Goal: Communication & Community: Answer question/provide support

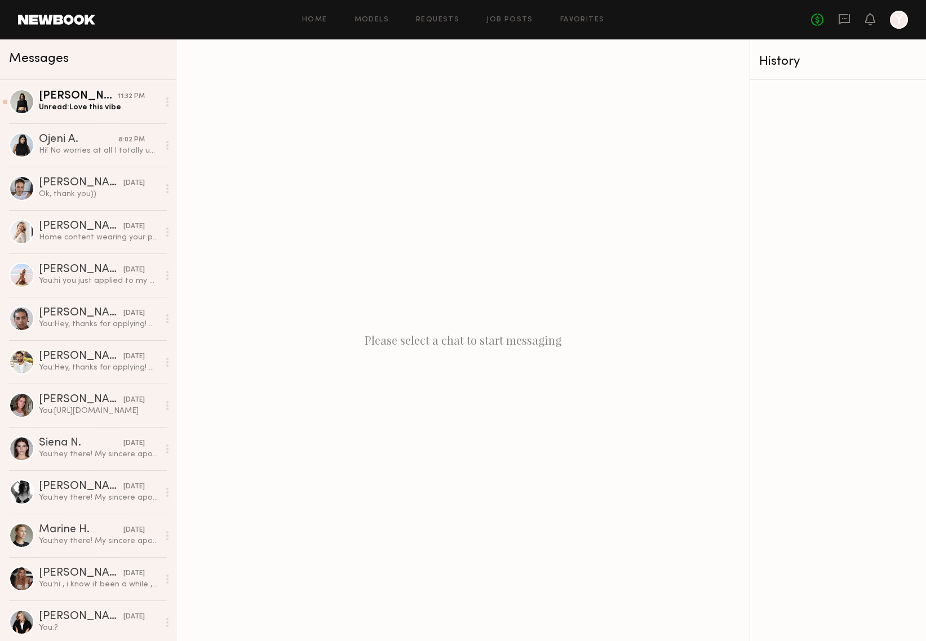
click at [507, 15] on div "Home Models Requests Job Posts Favorites Sign Out No fees up to $5,000 Y" at bounding box center [501, 20] width 813 height 18
click at [503, 23] on link "Job Posts" at bounding box center [509, 19] width 47 height 7
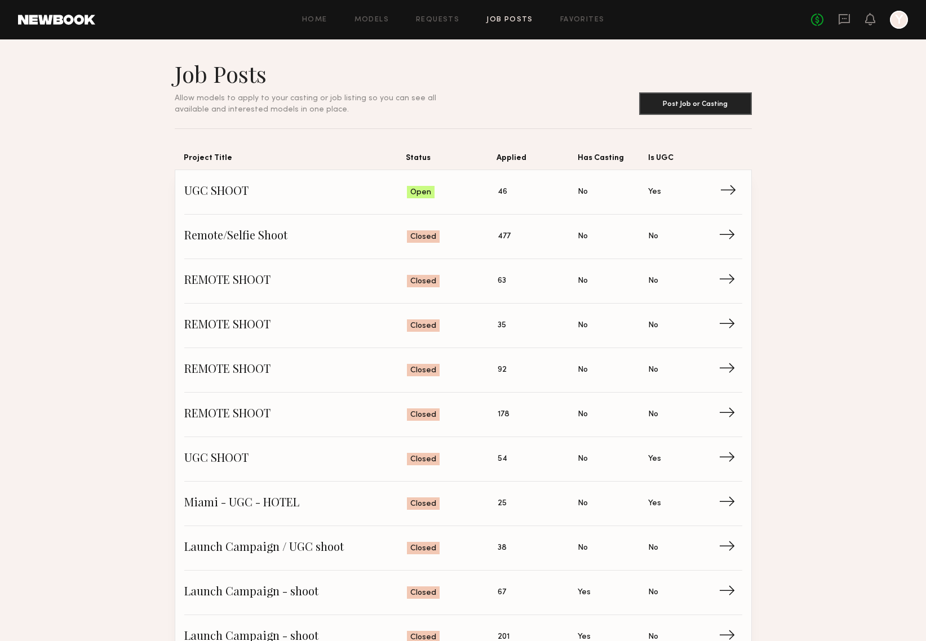
click at [223, 190] on span "UGC SHOOT" at bounding box center [295, 192] width 223 height 17
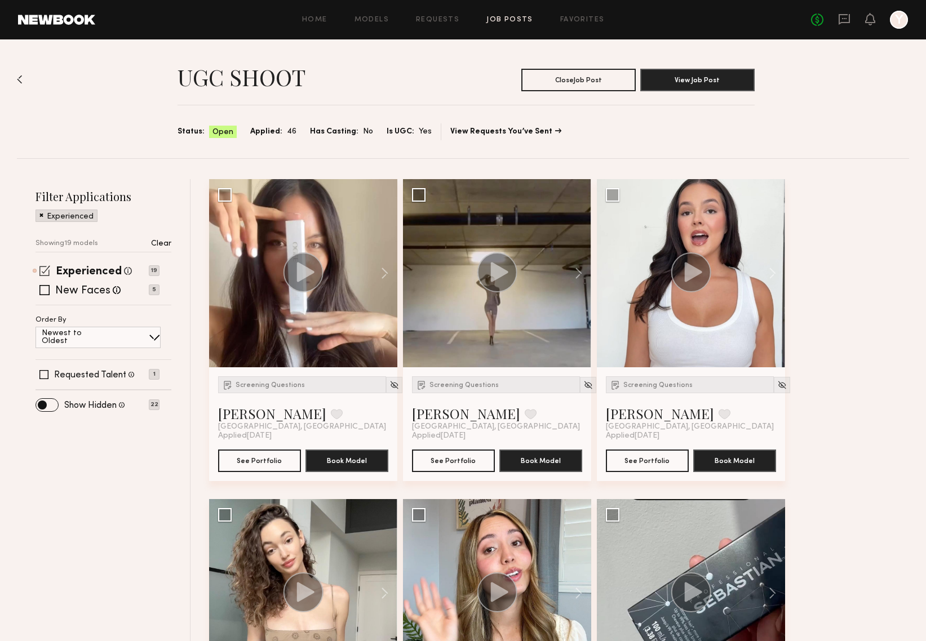
click at [42, 270] on span at bounding box center [44, 270] width 11 height 11
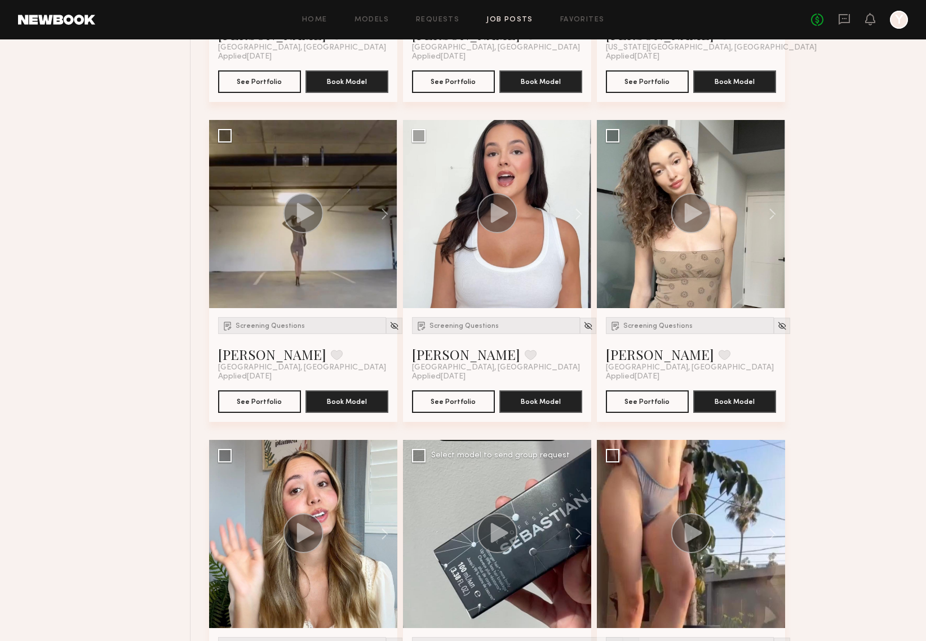
scroll to position [362, 0]
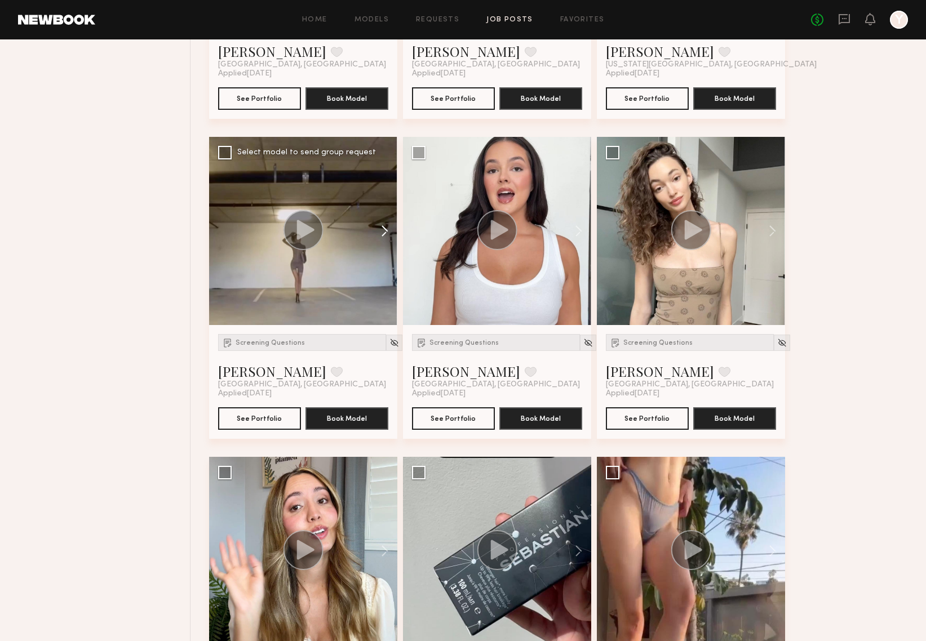
click at [380, 227] on button at bounding box center [379, 231] width 36 height 188
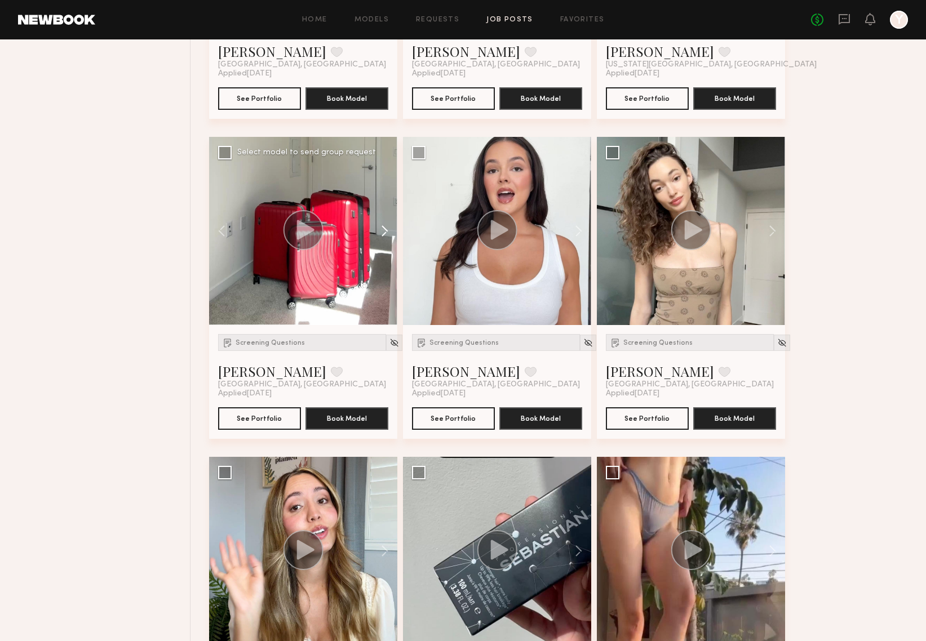
click at [380, 227] on button at bounding box center [379, 231] width 36 height 188
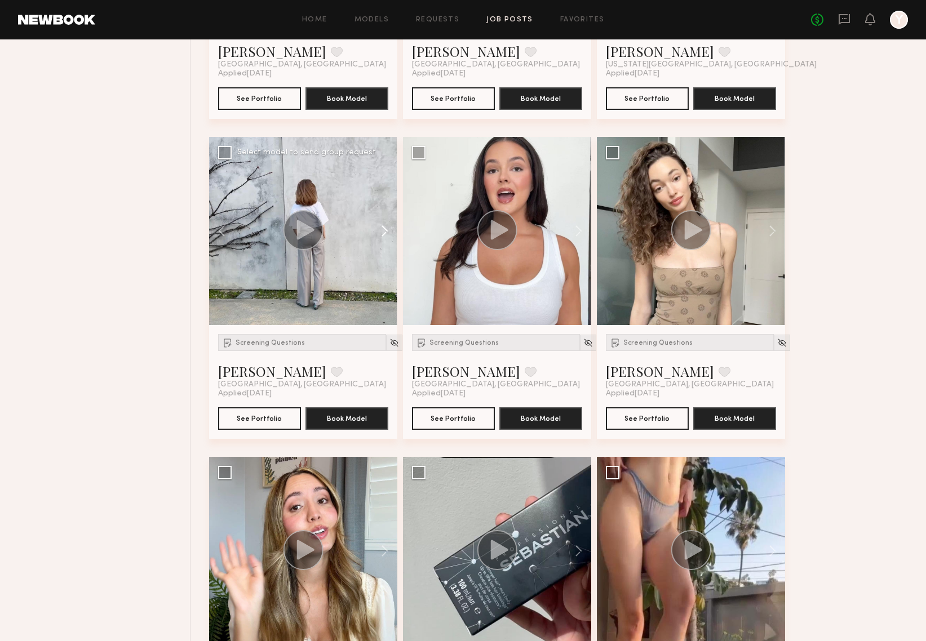
click at [380, 227] on button at bounding box center [379, 231] width 36 height 188
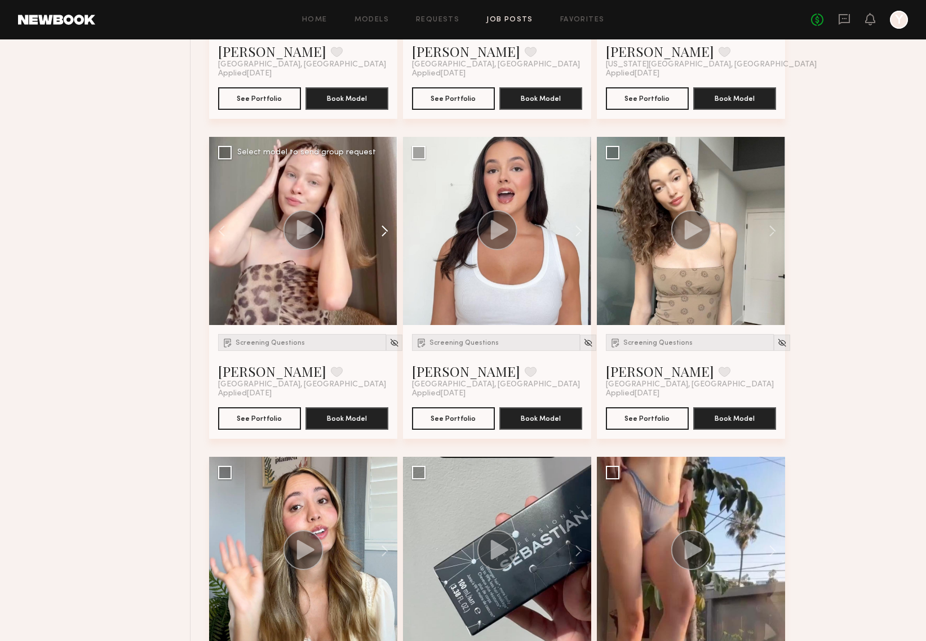
click at [380, 227] on button at bounding box center [379, 231] width 36 height 188
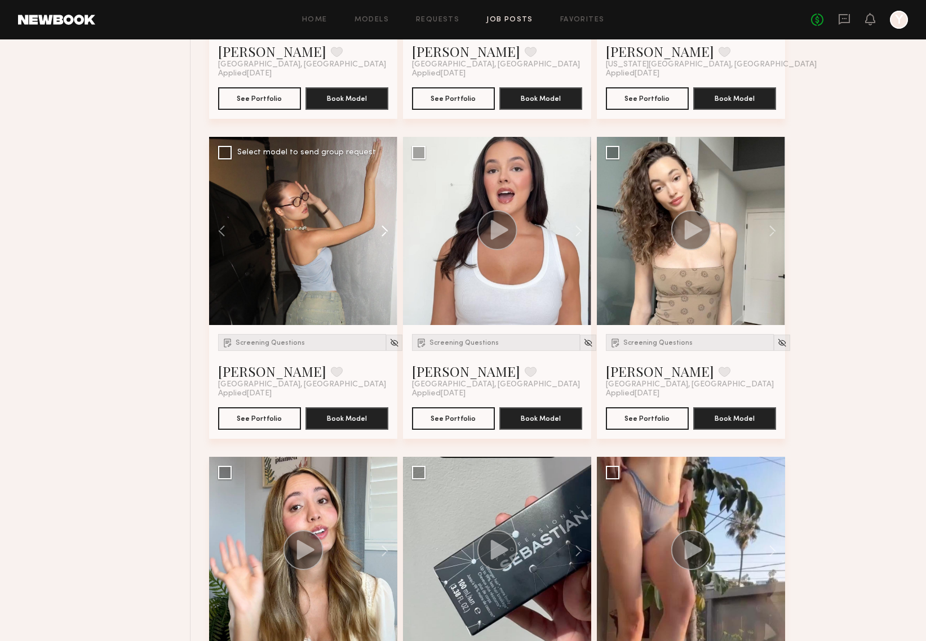
click at [380, 227] on button at bounding box center [379, 231] width 36 height 188
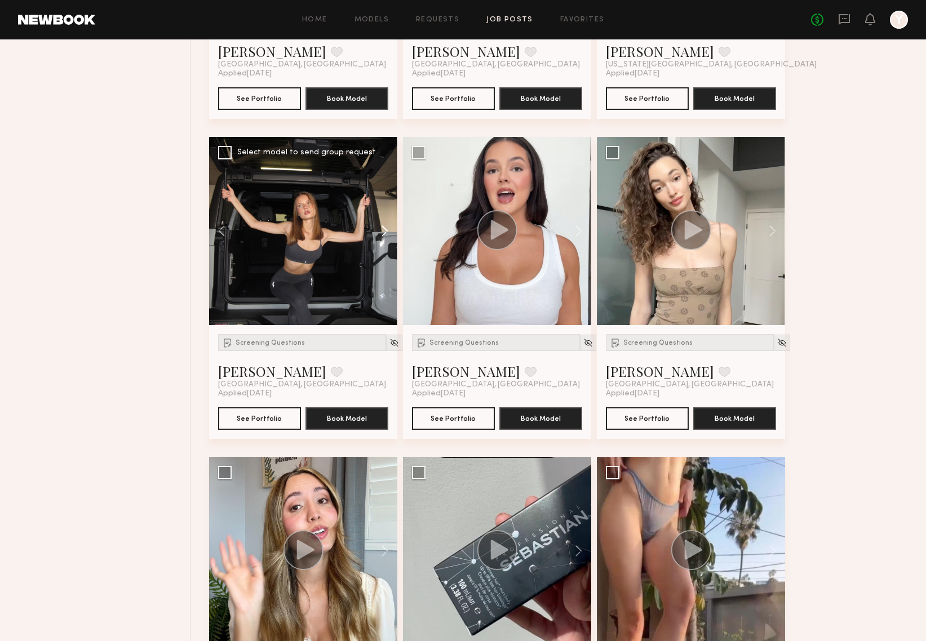
click at [380, 227] on button at bounding box center [379, 231] width 36 height 188
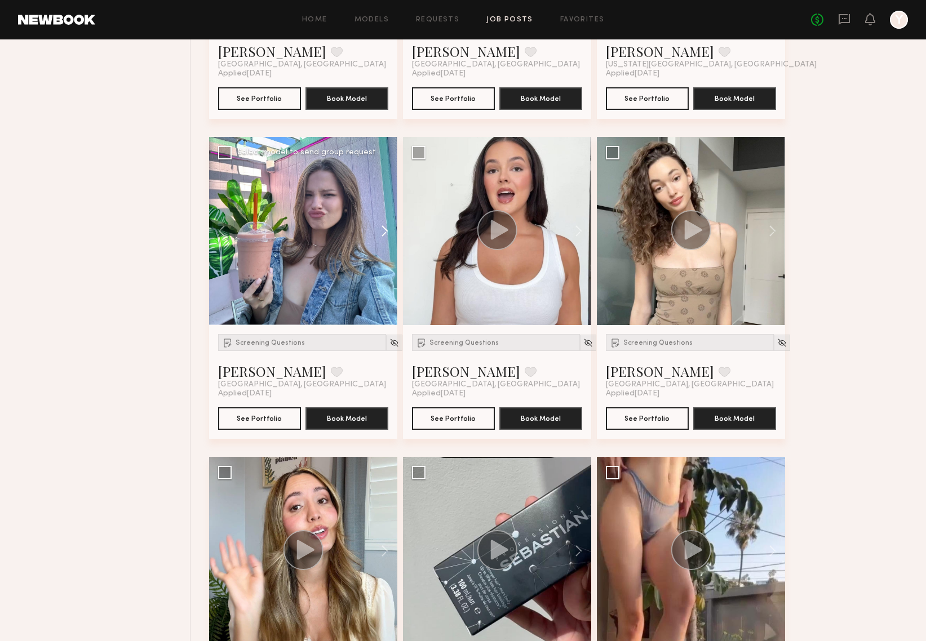
click at [380, 227] on button at bounding box center [379, 231] width 36 height 188
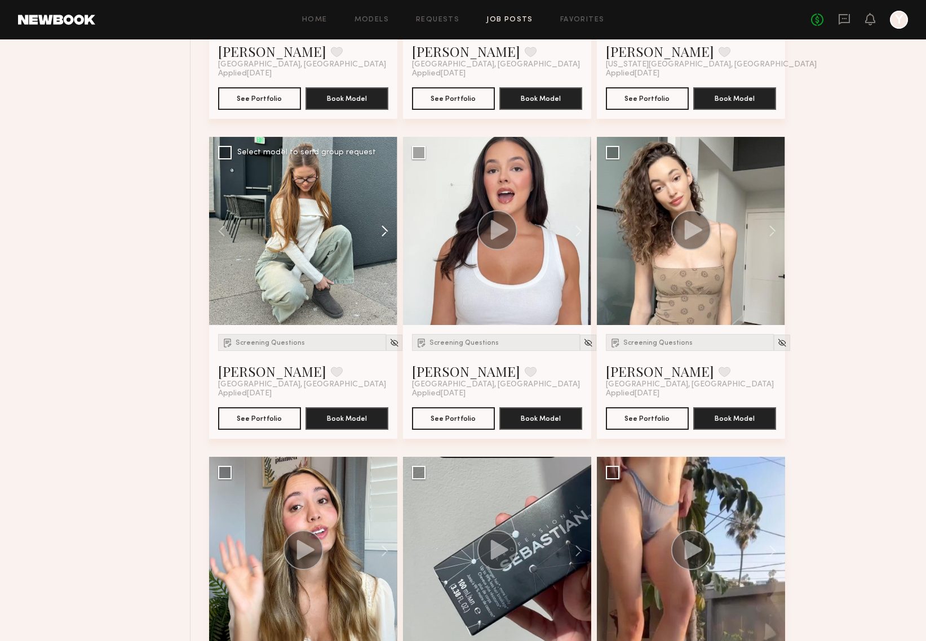
click at [380, 227] on button at bounding box center [379, 231] width 36 height 188
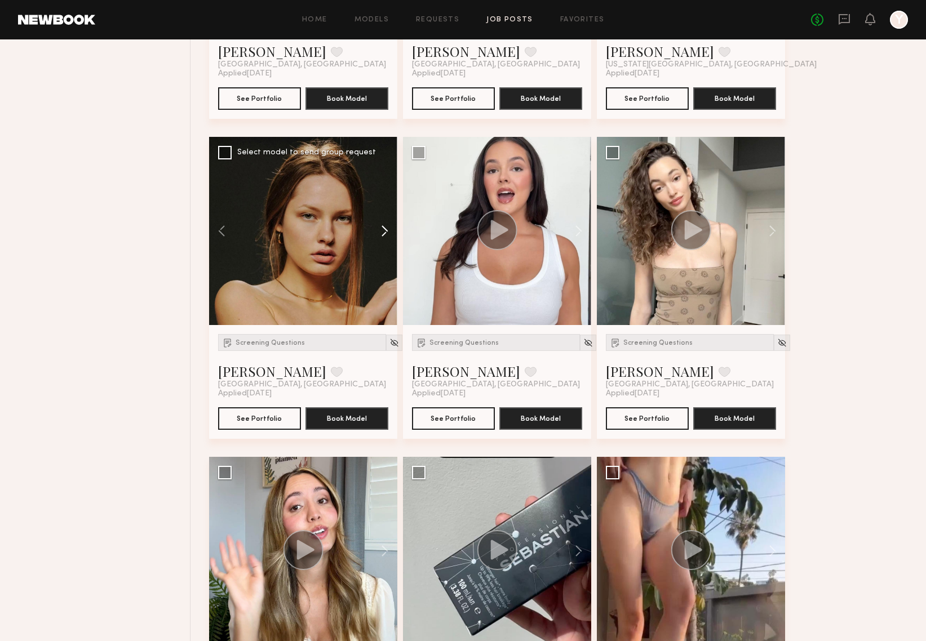
click at [380, 227] on button at bounding box center [379, 231] width 36 height 188
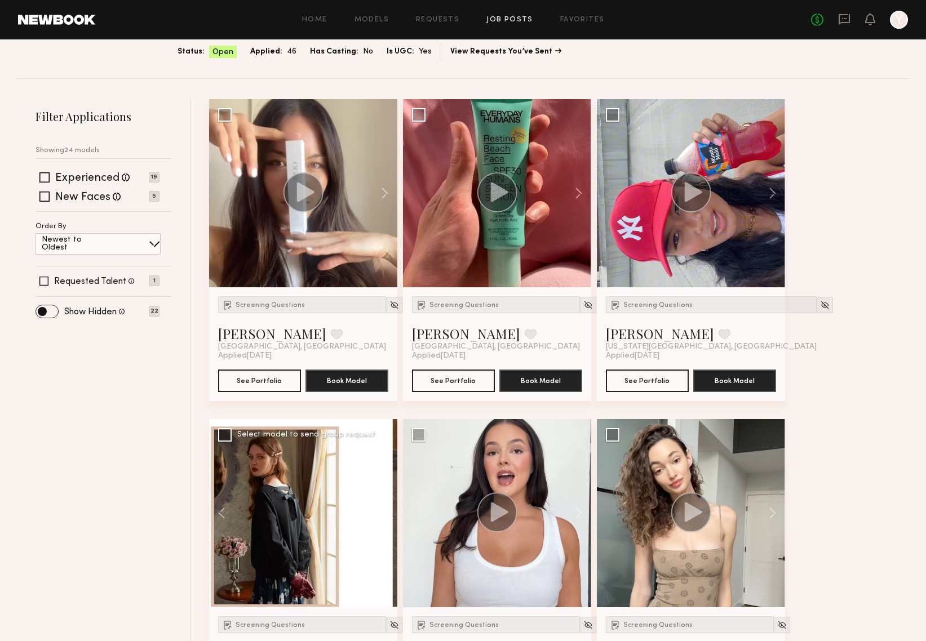
scroll to position [0, 0]
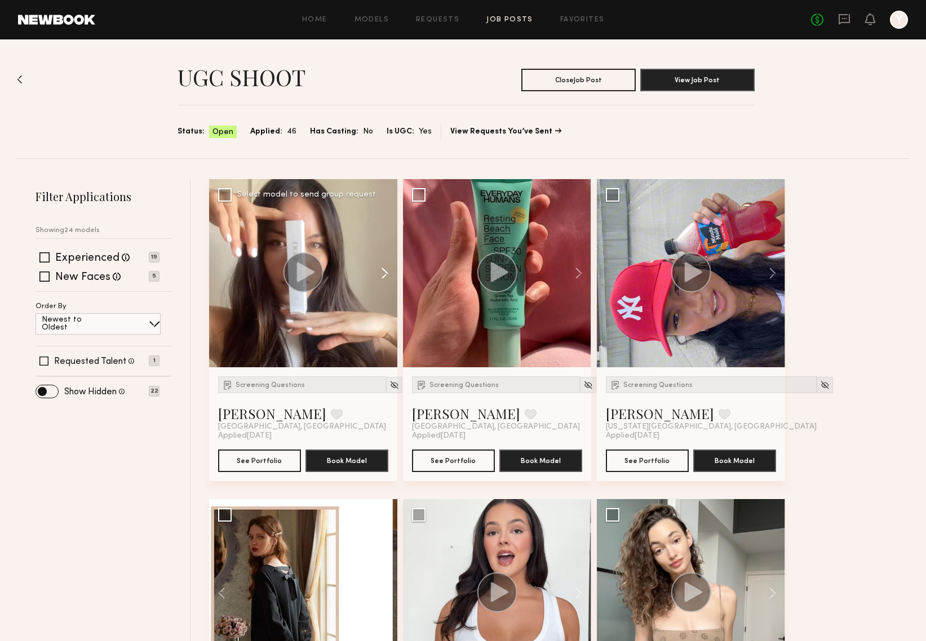
click at [380, 267] on button at bounding box center [379, 273] width 36 height 188
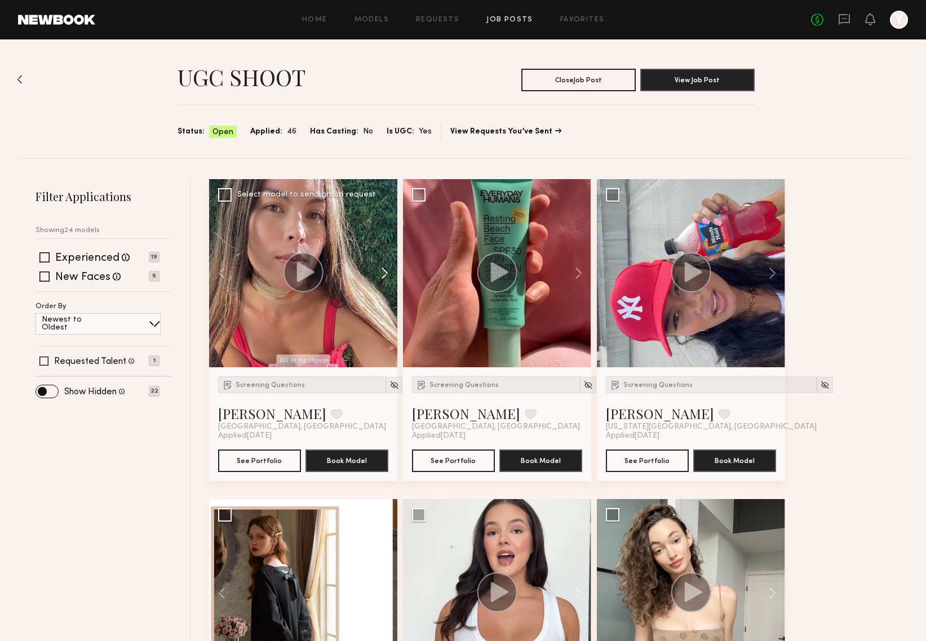
click at [380, 267] on button at bounding box center [379, 273] width 36 height 188
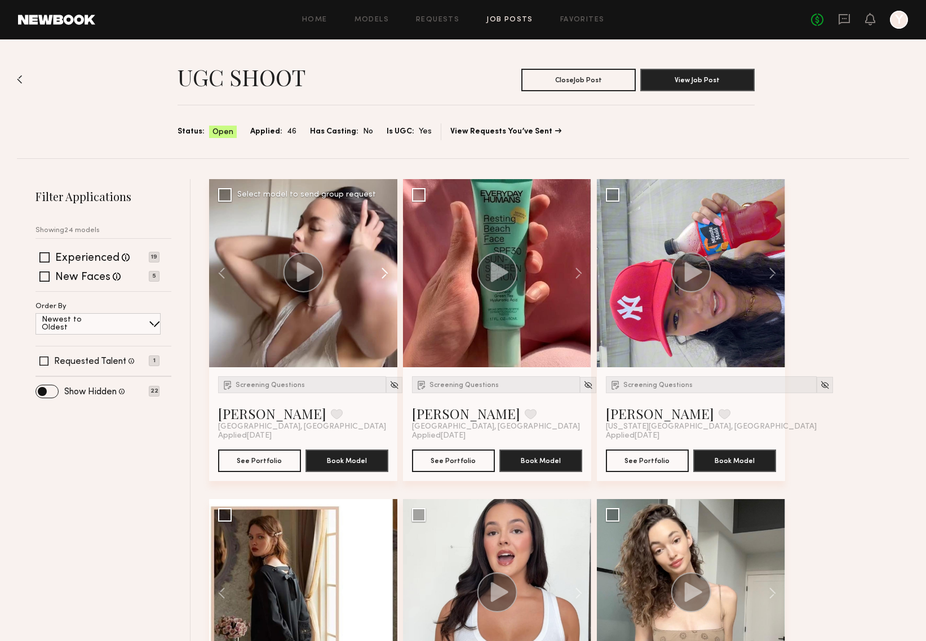
click at [380, 267] on button at bounding box center [379, 273] width 36 height 188
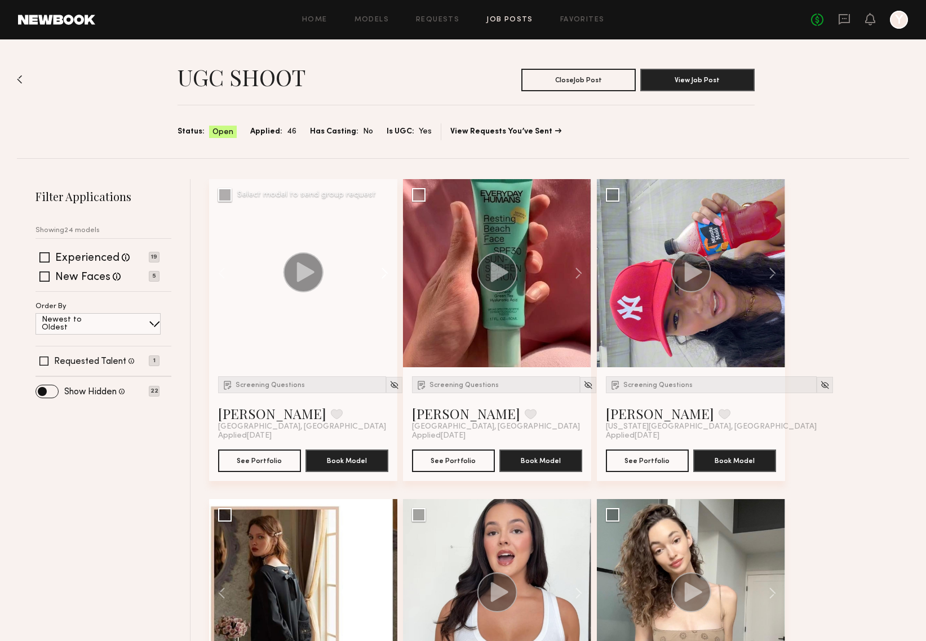
click at [380, 267] on button at bounding box center [379, 273] width 36 height 188
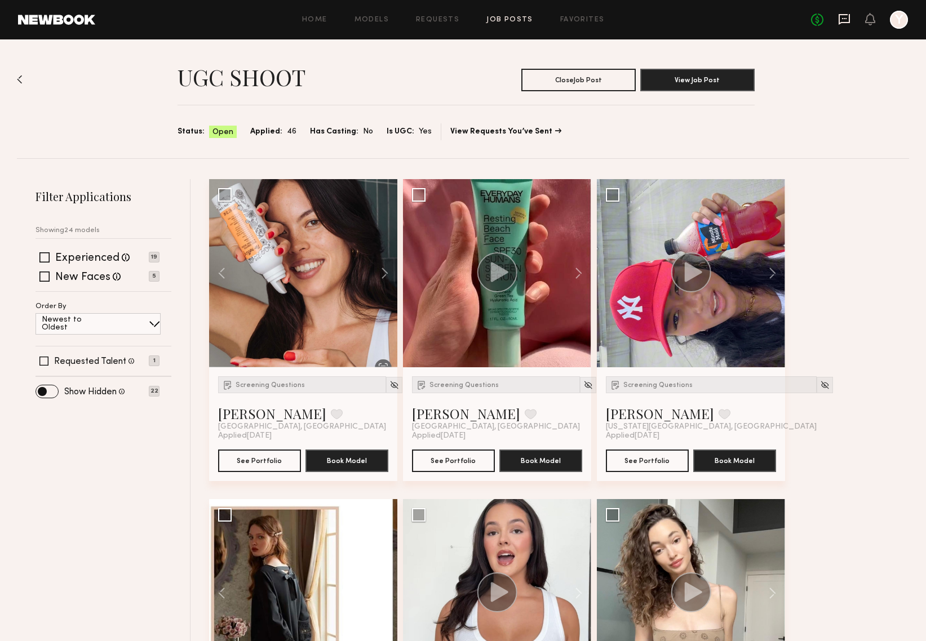
click at [847, 19] on icon at bounding box center [844, 19] width 12 height 12
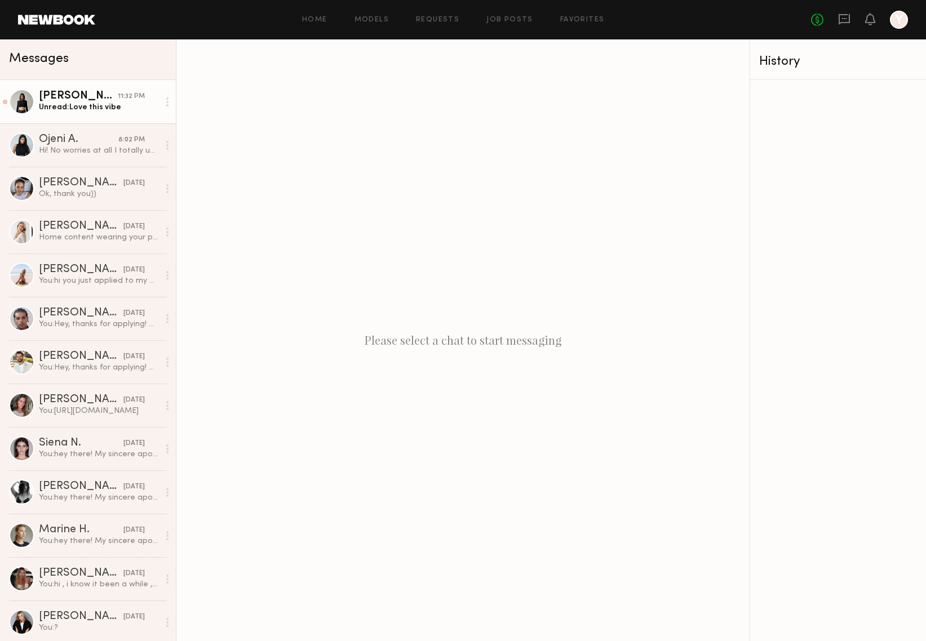
click at [65, 107] on div "Unread: Love this vibe" at bounding box center [99, 107] width 120 height 11
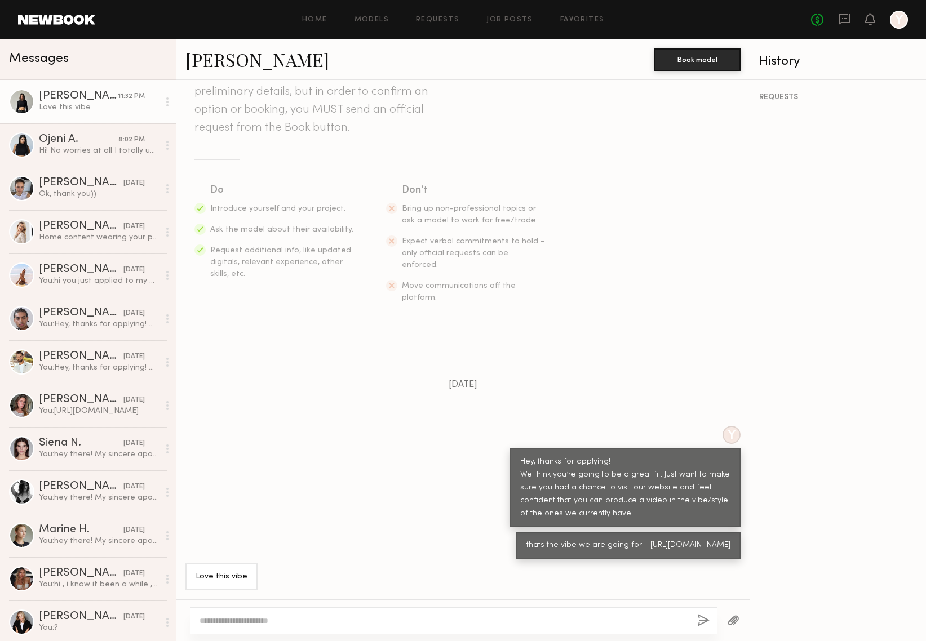
scroll to position [113, 0]
click at [314, 618] on textarea at bounding box center [443, 620] width 489 height 11
type textarea "*********"
click at [702, 620] on button "button" at bounding box center [703, 621] width 12 height 14
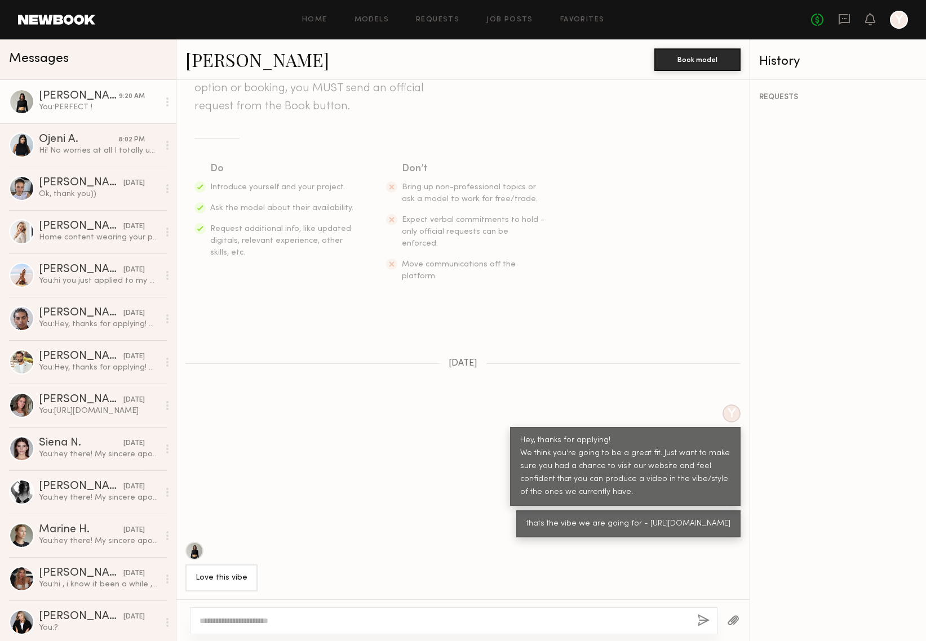
scroll to position [339, 0]
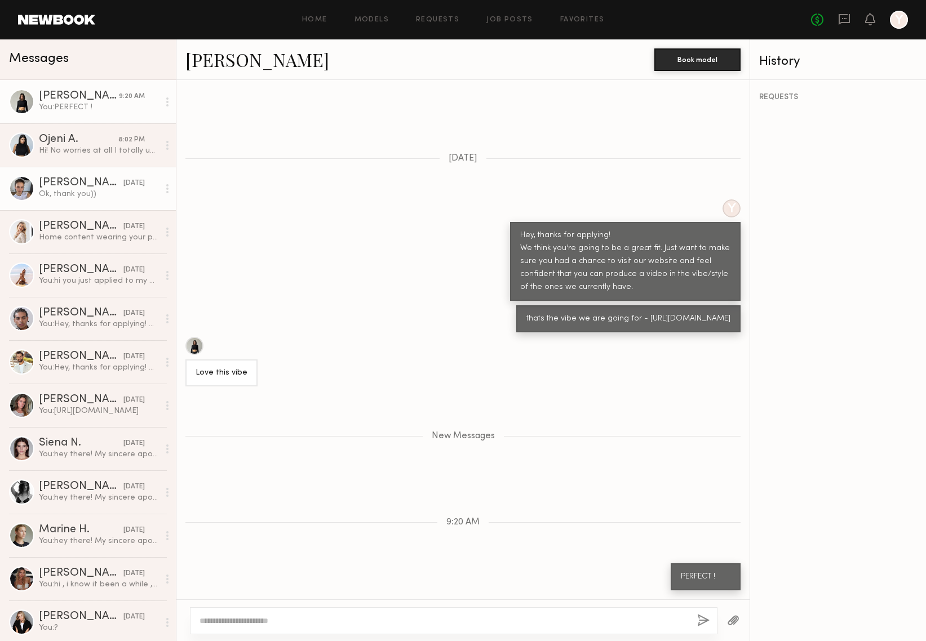
click at [91, 193] on div "Ok, thank you))" at bounding box center [99, 194] width 120 height 11
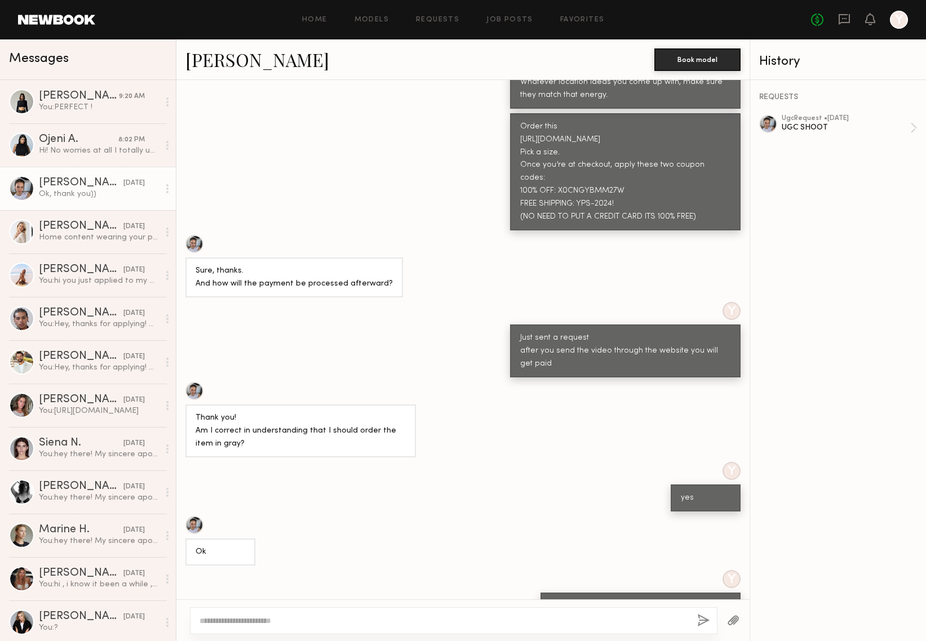
scroll to position [238, 0]
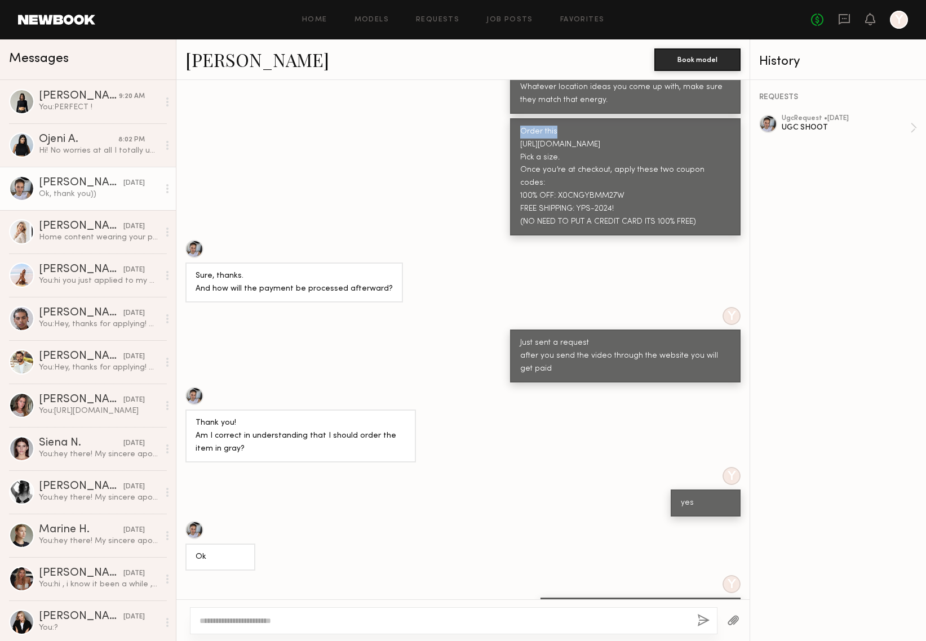
drag, startPoint x: 518, startPoint y: 155, endPoint x: 577, endPoint y: 156, distance: 59.2
click at [577, 156] on div "Order this https://yycg.co/products/ribbed-boy-brief-gray?more=open&variant=484…" at bounding box center [625, 177] width 230 height 118
copy div "Order this"
click at [70, 114] on link "Kate A. 9:20 AM You: PERFECT !" at bounding box center [88, 101] width 176 height 43
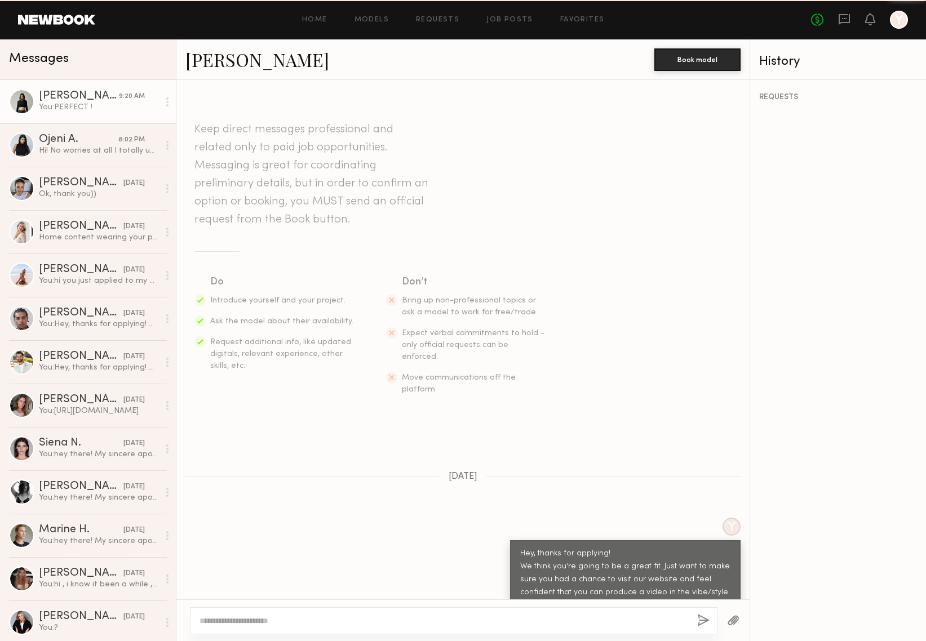
scroll to position [253, 0]
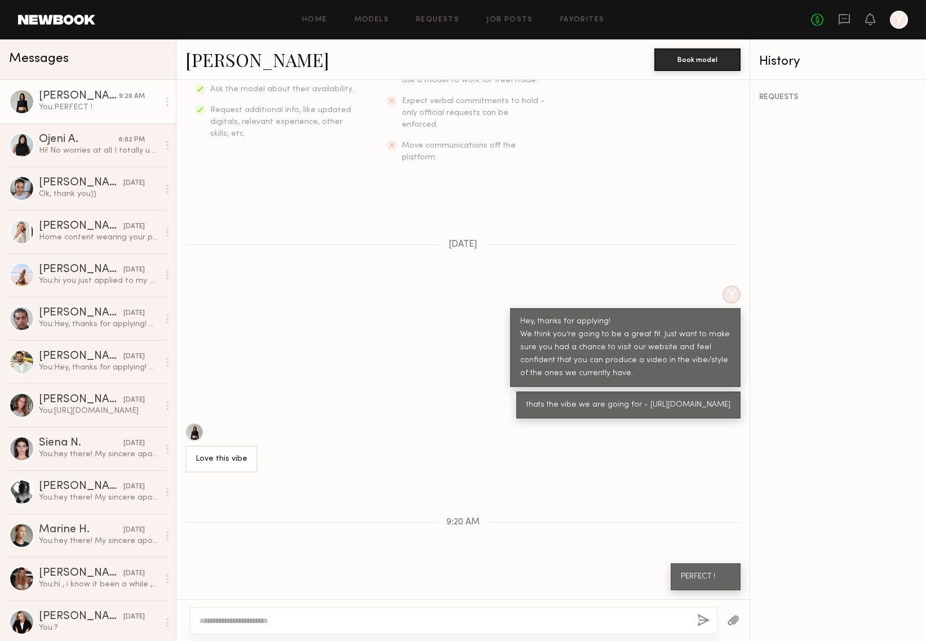
click at [444, 623] on textarea at bounding box center [443, 620] width 489 height 11
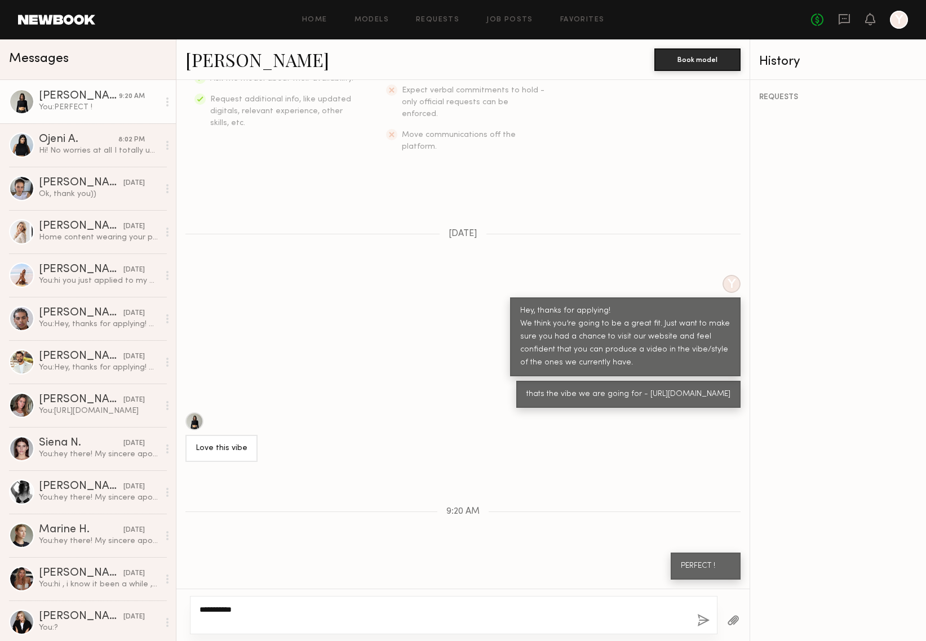
paste textarea "**********"
type textarea "**********"
click at [703, 621] on button "button" at bounding box center [703, 621] width 12 height 14
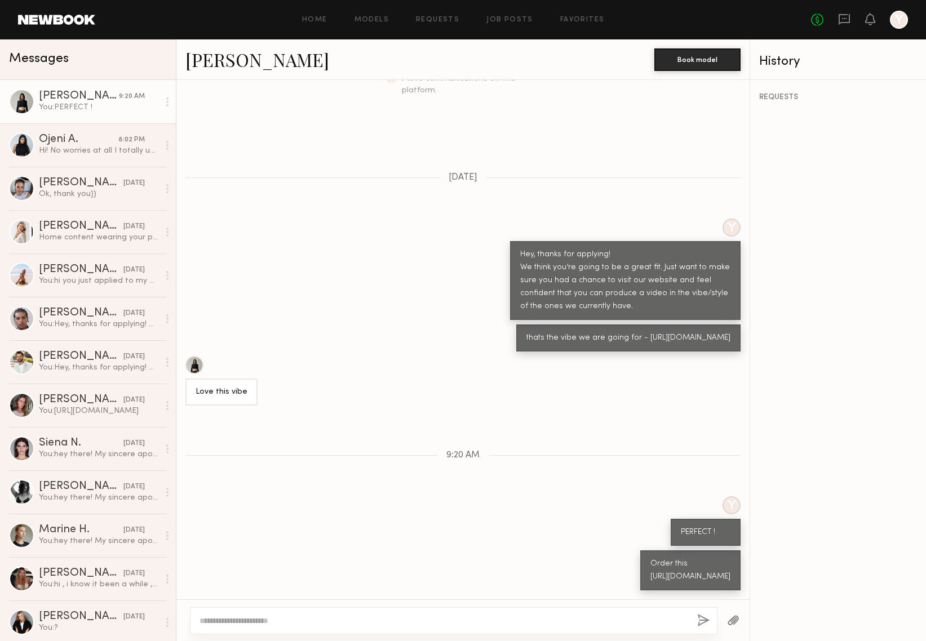
scroll to position [403, 0]
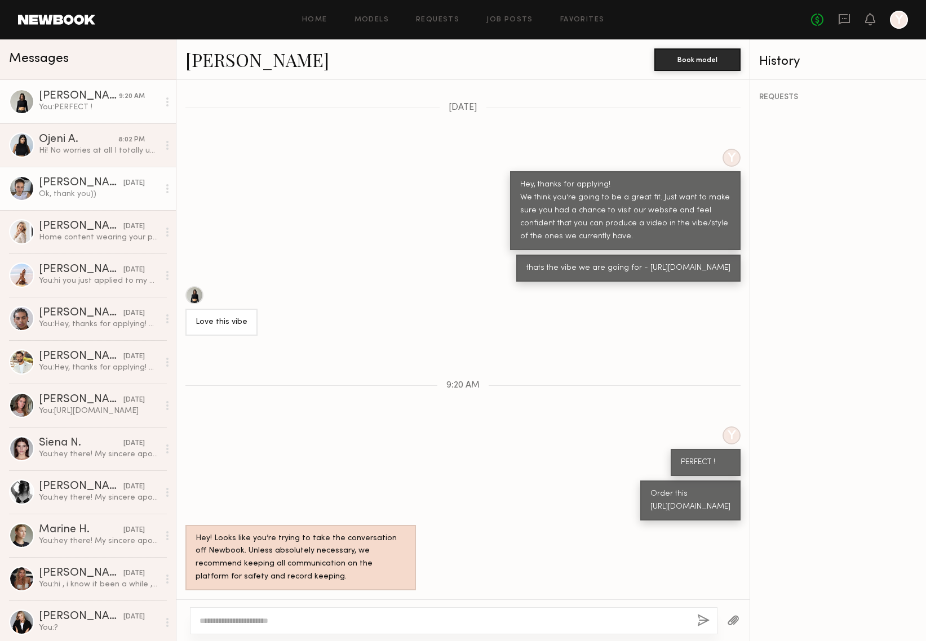
click at [81, 198] on div "Ok, thank you))" at bounding box center [99, 194] width 120 height 11
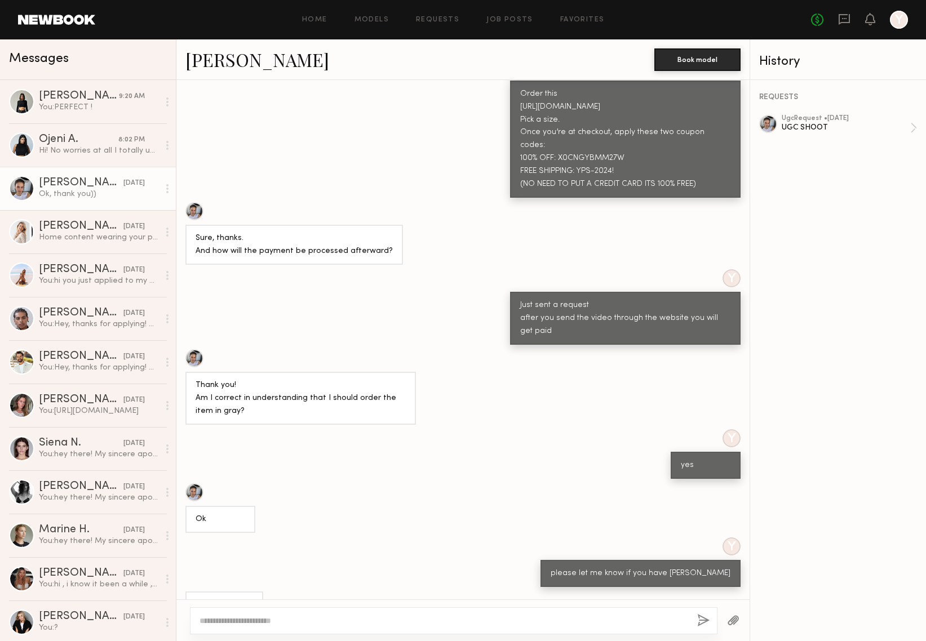
scroll to position [273, 0]
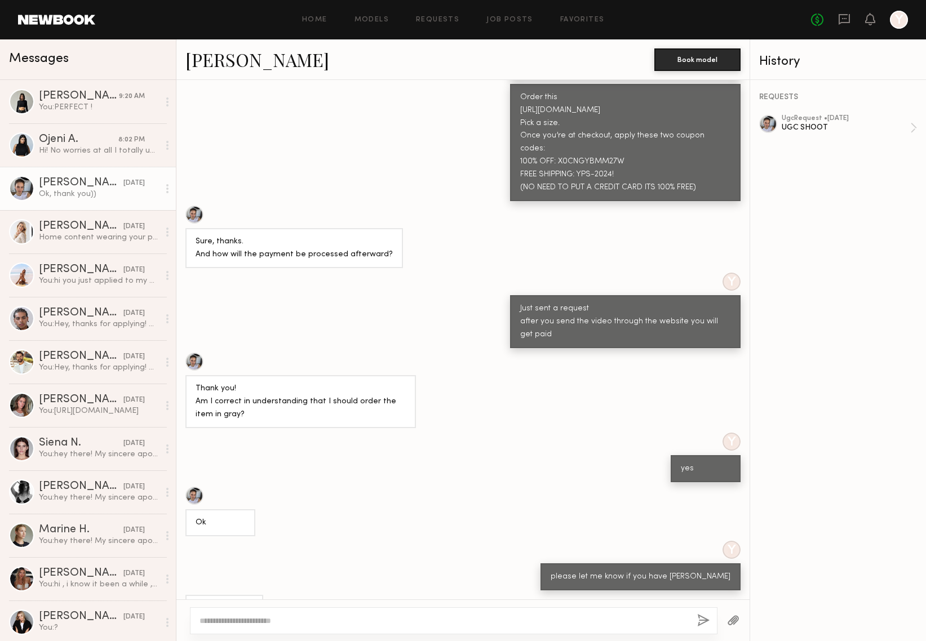
drag, startPoint x: 521, startPoint y: 159, endPoint x: 718, endPoint y: 223, distance: 206.5
click at [718, 202] on div "Order this https://yycg.co/products/ribbed-boy-brief-gray?more=open&variant=484…" at bounding box center [625, 143] width 230 height 118
copy div "Pick a size. Once you’re at checkout, apply these two coupon codes: 100% OFF: X…"
click at [67, 106] on div "You: PERFECT !" at bounding box center [99, 107] width 120 height 11
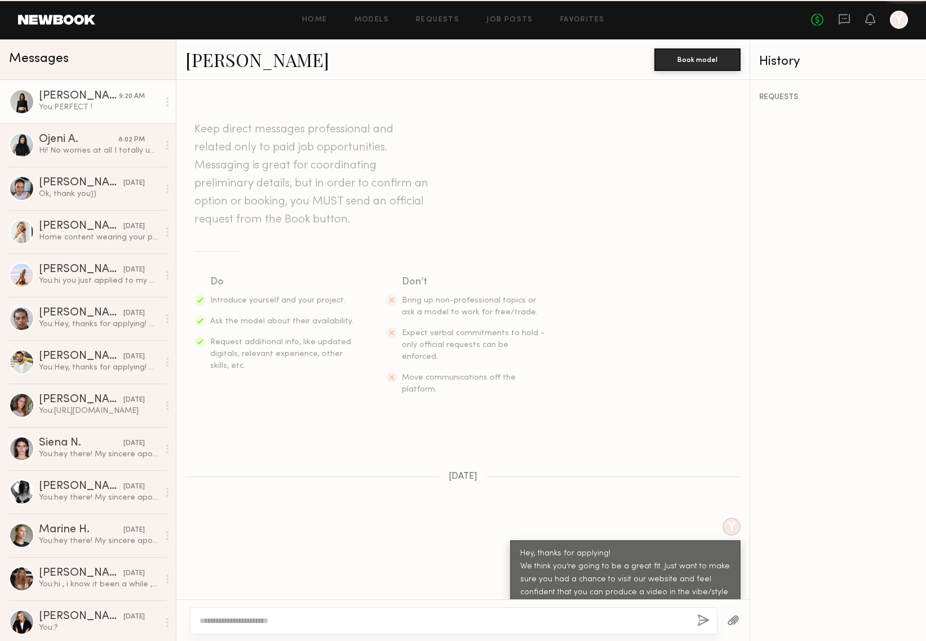
scroll to position [403, 0]
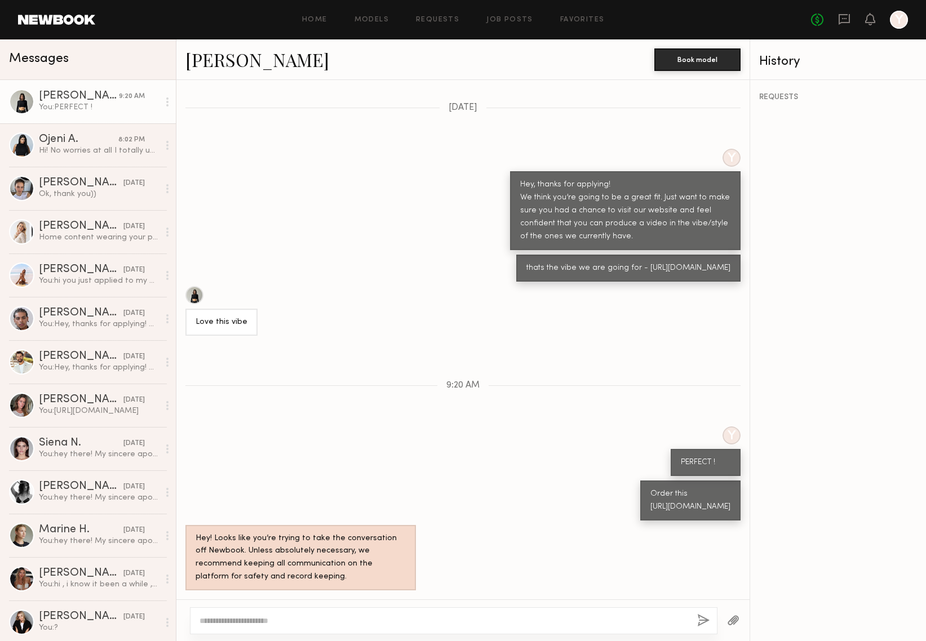
click at [269, 622] on textarea at bounding box center [443, 620] width 489 height 11
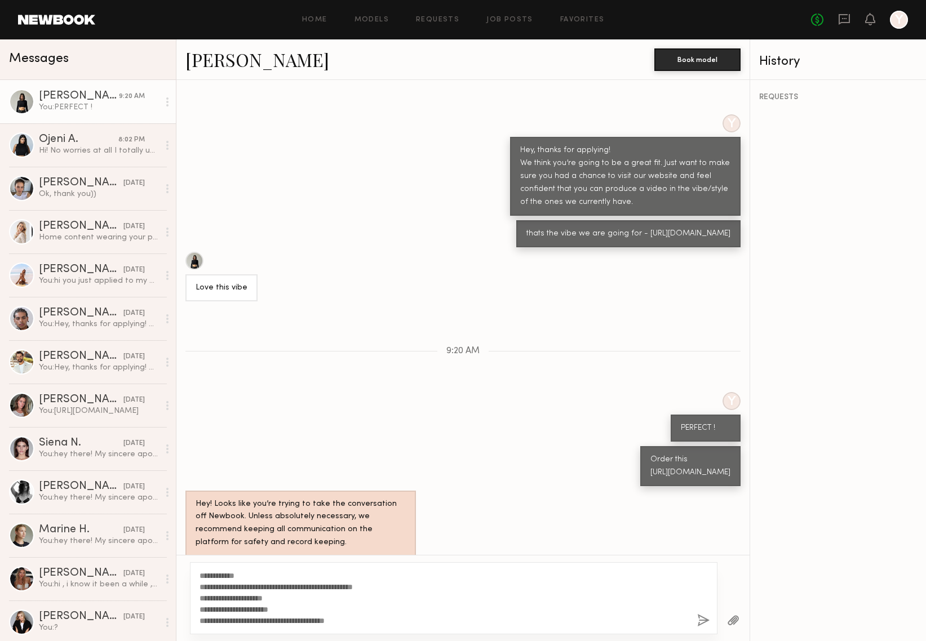
click at [277, 615] on textarea "**********" at bounding box center [443, 598] width 489 height 56
type textarea "**********"
click at [701, 617] on button "button" at bounding box center [703, 621] width 12 height 14
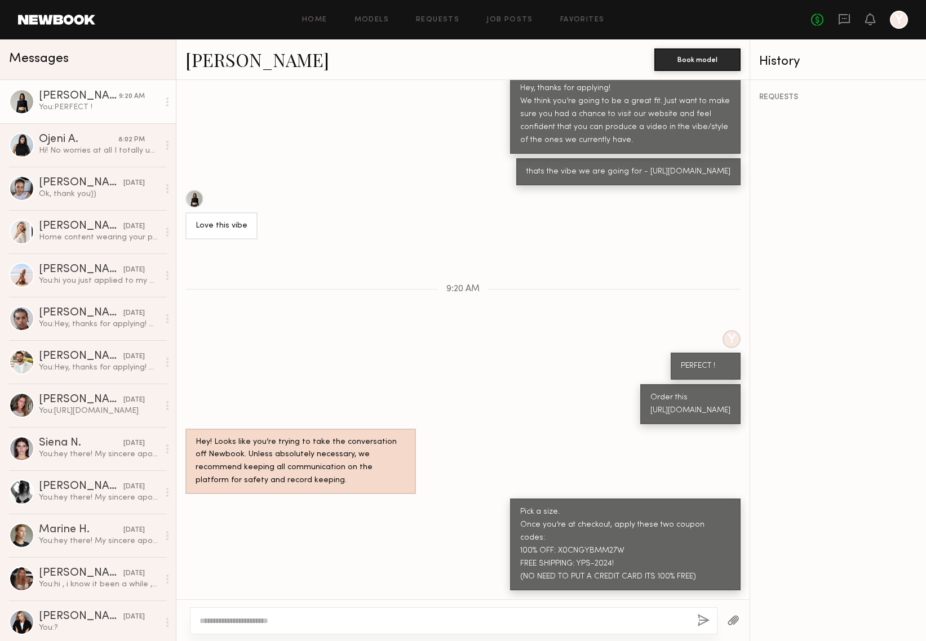
click at [490, 619] on textarea at bounding box center [443, 620] width 489 height 11
type textarea "**********"
click at [103, 200] on link "Tanya A. yesterday Ok, thank you))" at bounding box center [88, 188] width 176 height 43
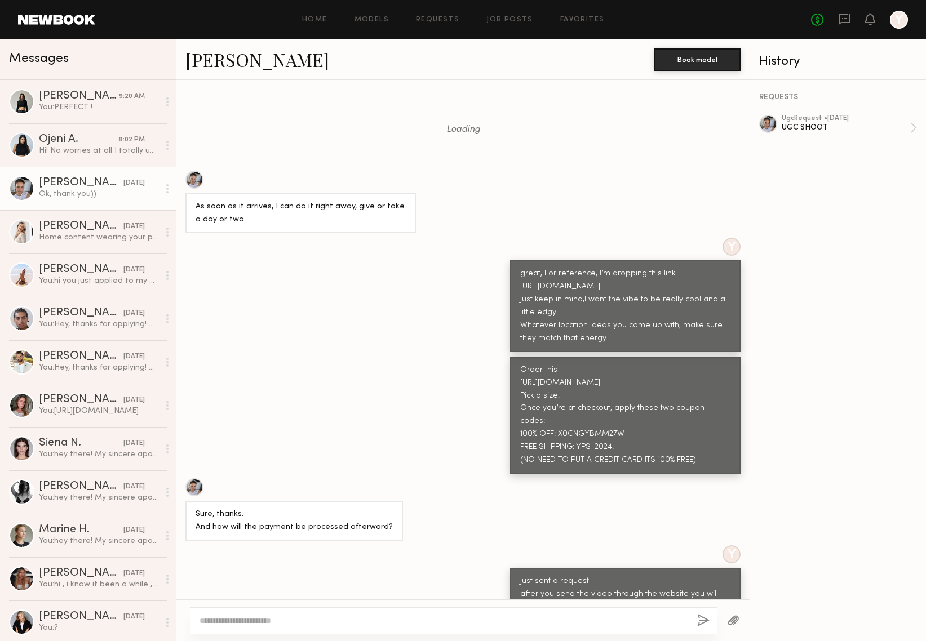
scroll to position [562, 0]
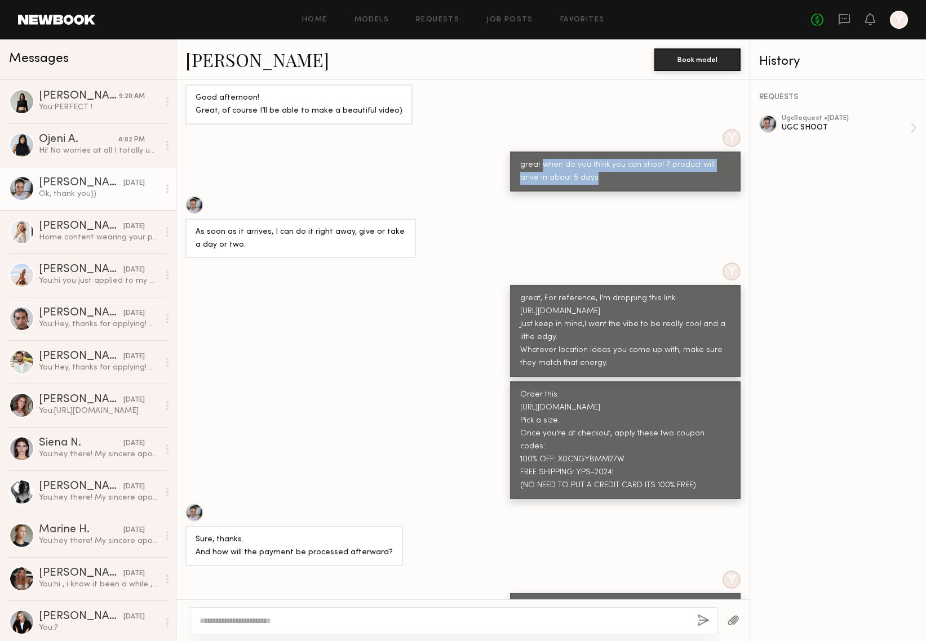
drag, startPoint x: 543, startPoint y: 147, endPoint x: 588, endPoint y: 159, distance: 46.8
click at [588, 159] on div "great when do you think you can shoot ? product will arive in about 5 days" at bounding box center [625, 172] width 210 height 26
copy div "when do you think you can shoot ? product will arive in about 5 days"
click at [108, 94] on div "Kate A." at bounding box center [79, 96] width 80 height 11
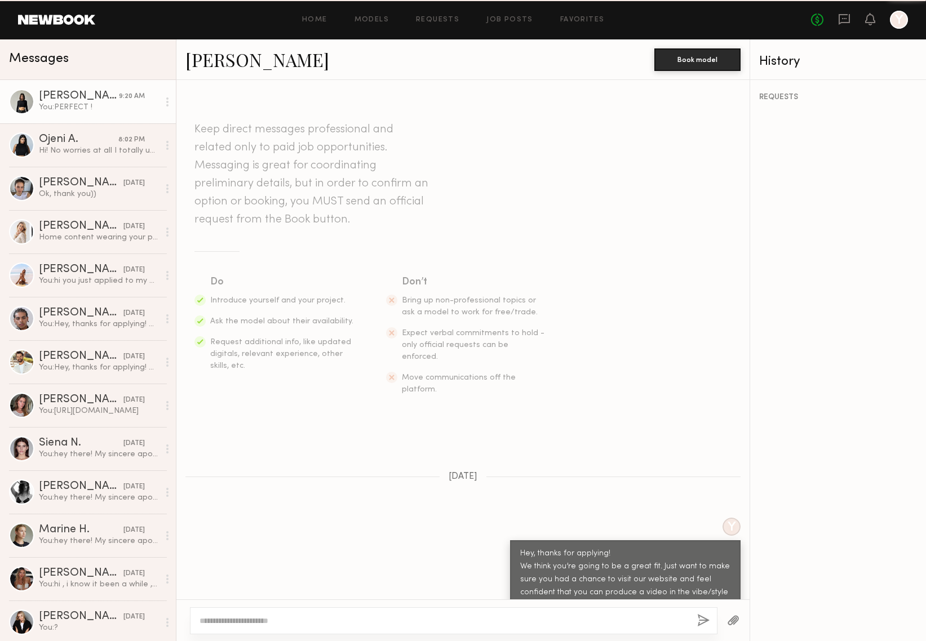
scroll to position [487, 0]
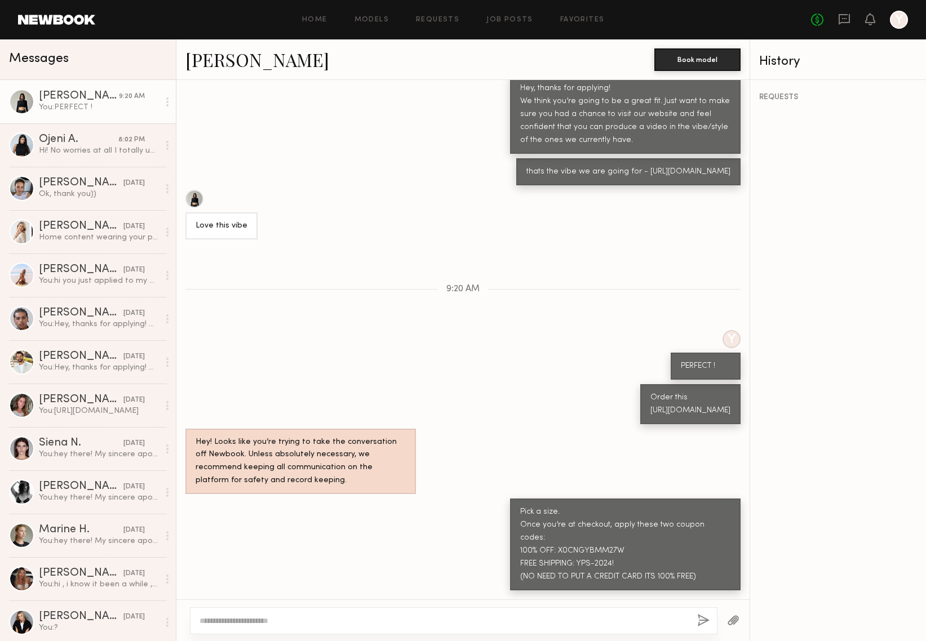
click at [437, 629] on div at bounding box center [453, 620] width 527 height 27
click at [431, 624] on textarea at bounding box center [443, 620] width 489 height 11
paste textarea "**********"
click at [387, 624] on textarea "**********" at bounding box center [443, 620] width 489 height 11
click at [382, 623] on textarea "**********" at bounding box center [443, 620] width 489 height 11
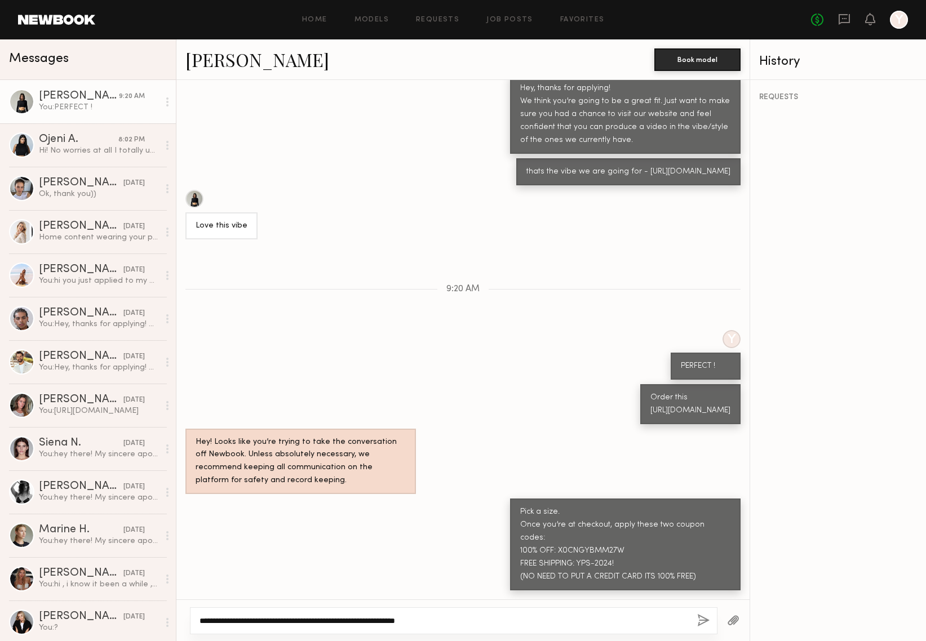
type textarea "**********"
click at [701, 618] on button "button" at bounding box center [703, 621] width 12 height 14
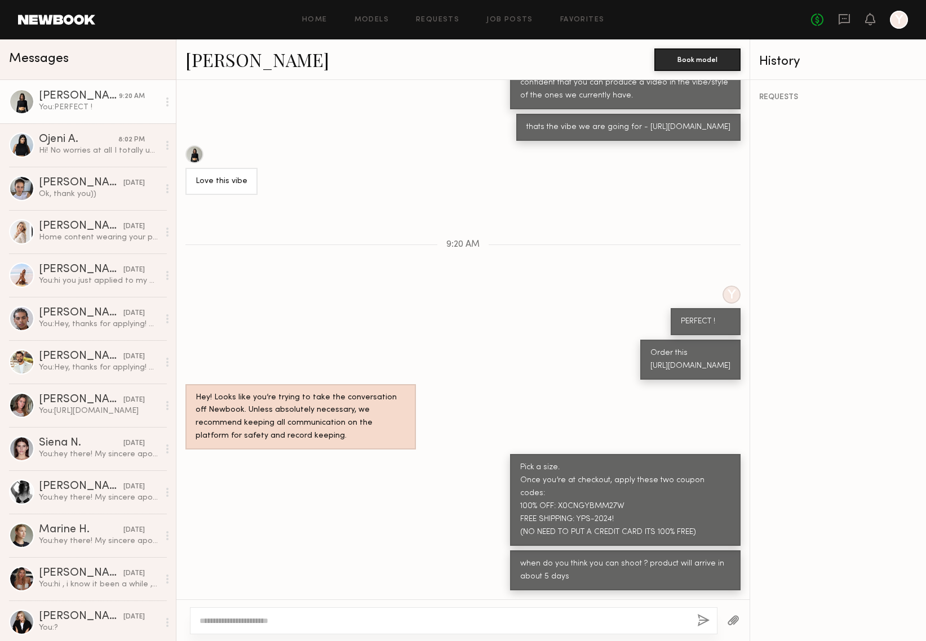
click at [340, 622] on textarea at bounding box center [443, 620] width 489 height 11
type textarea "*"
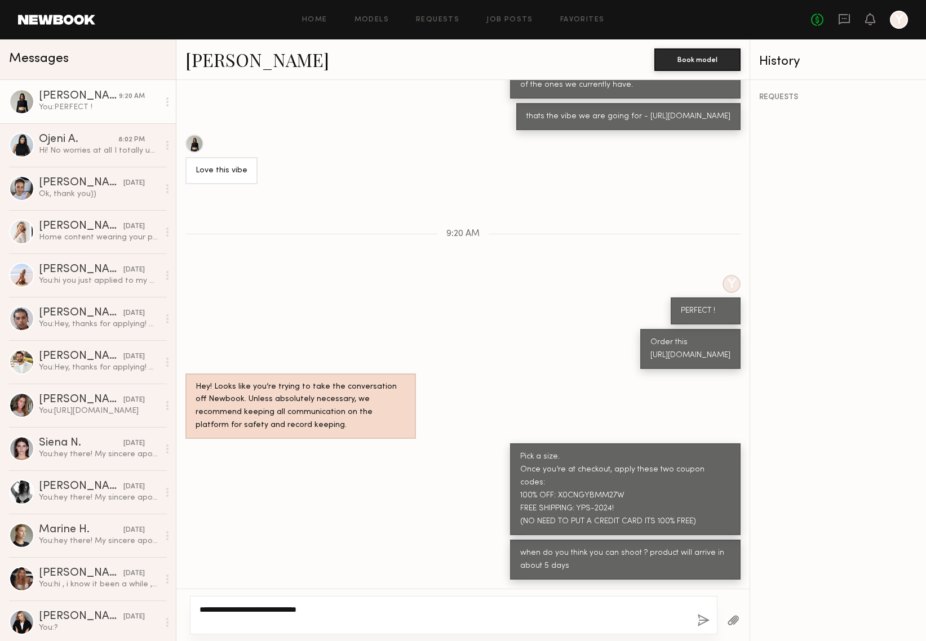
type textarea "**********"
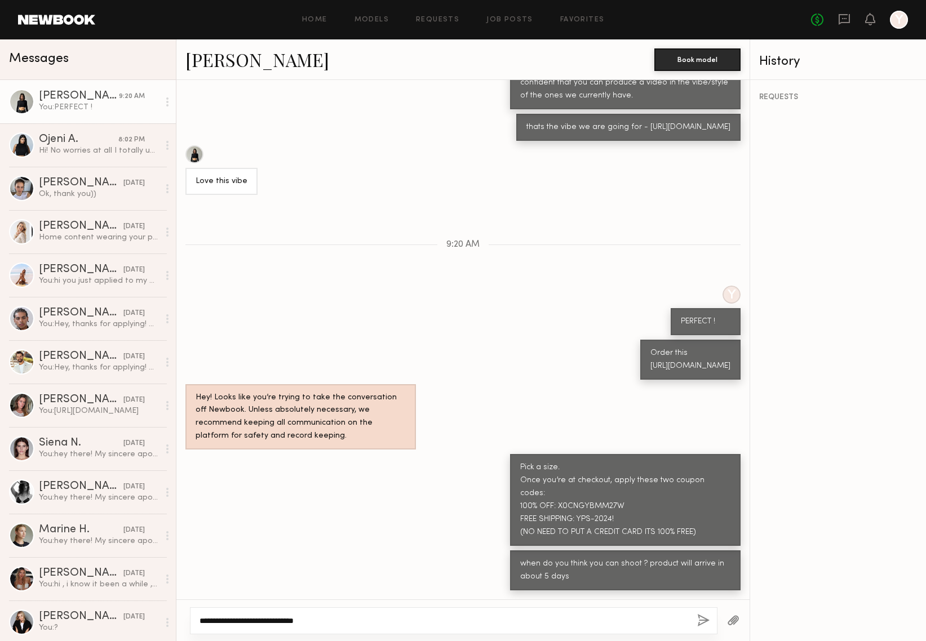
drag, startPoint x: 334, startPoint y: 616, endPoint x: 192, endPoint y: 609, distance: 142.2
click at [192, 609] on div "**********" at bounding box center [453, 620] width 527 height 27
click at [521, 8] on header "Home Models Requests Job Posts Favorites Sign Out No fees up to $5,000 Y" at bounding box center [463, 19] width 926 height 39
click at [513, 25] on div "Home Models Requests Job Posts Favorites Sign Out No fees up to $5,000 Y" at bounding box center [501, 20] width 813 height 18
click at [516, 21] on link "Job Posts" at bounding box center [509, 19] width 47 height 7
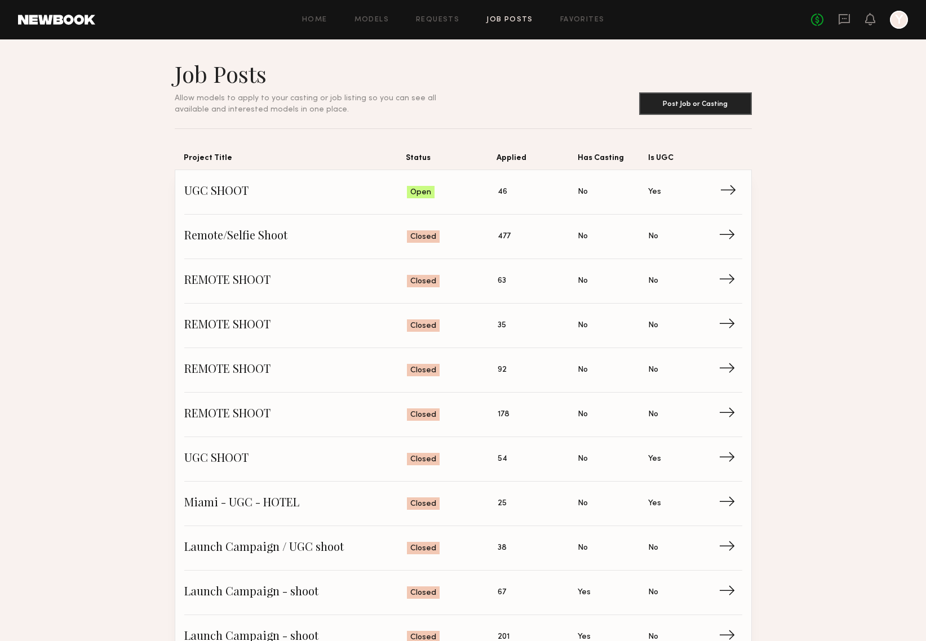
click at [233, 198] on span "UGC SHOOT" at bounding box center [295, 192] width 223 height 17
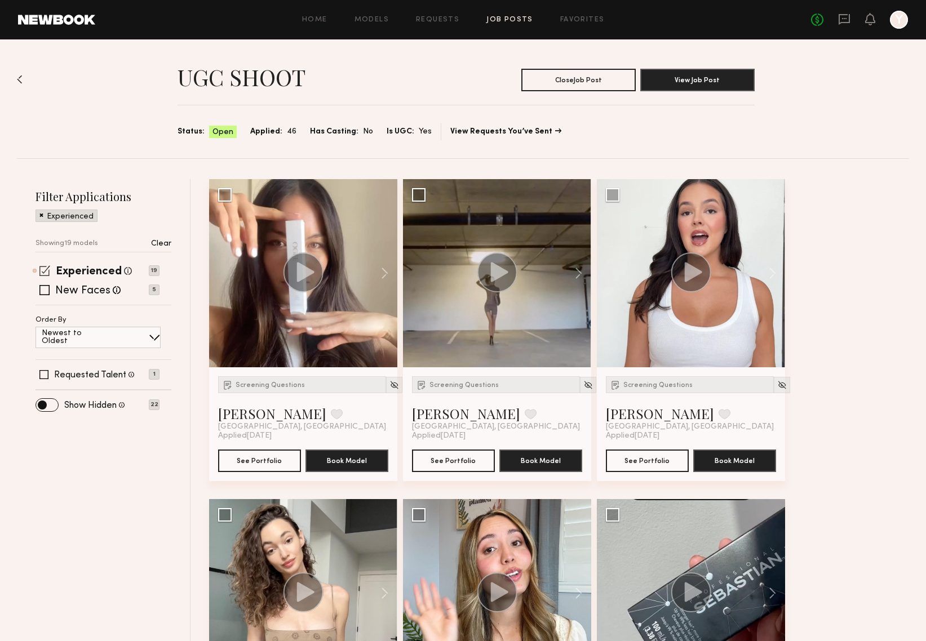
click at [43, 268] on span at bounding box center [44, 270] width 11 height 11
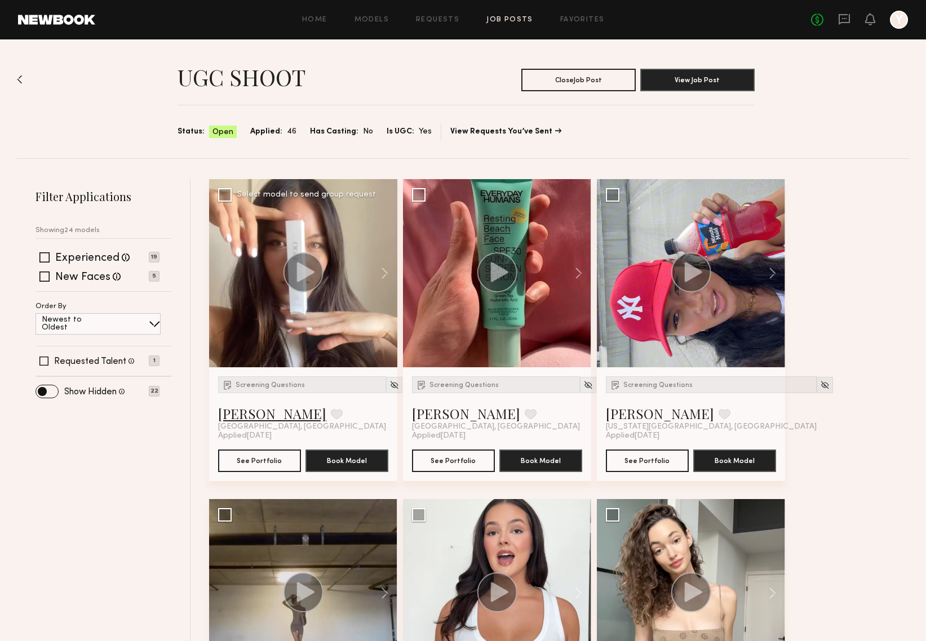
click at [240, 409] on link "Rae N." at bounding box center [272, 414] width 108 height 18
click at [389, 383] on img at bounding box center [394, 385] width 10 height 10
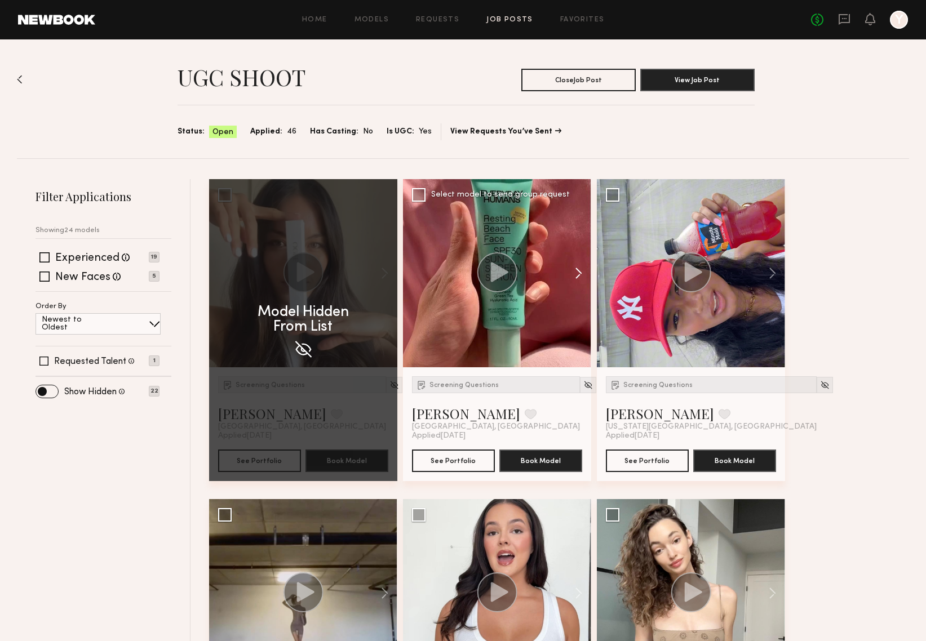
click at [576, 270] on button at bounding box center [573, 273] width 36 height 188
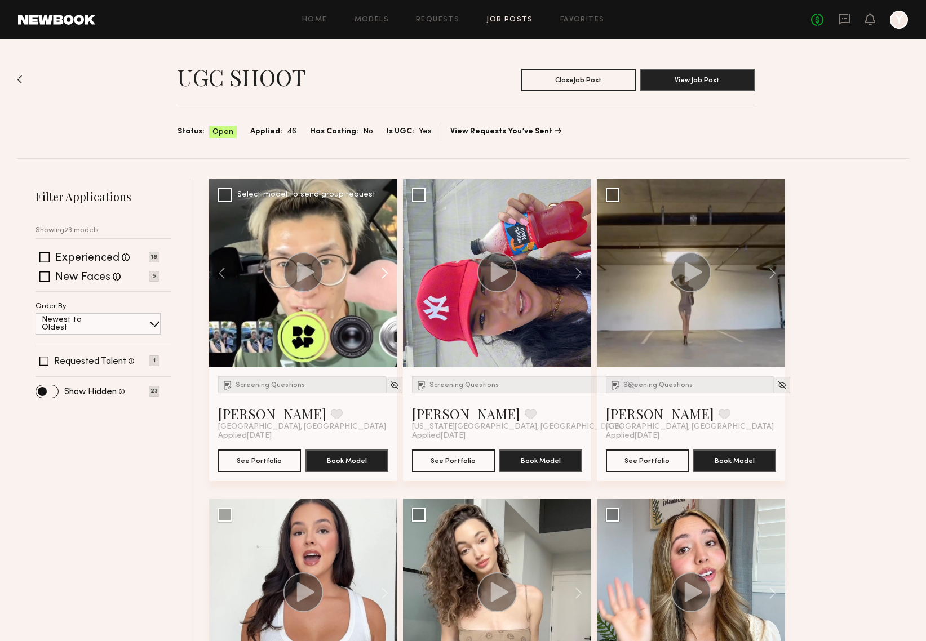
click at [387, 269] on button at bounding box center [379, 273] width 36 height 188
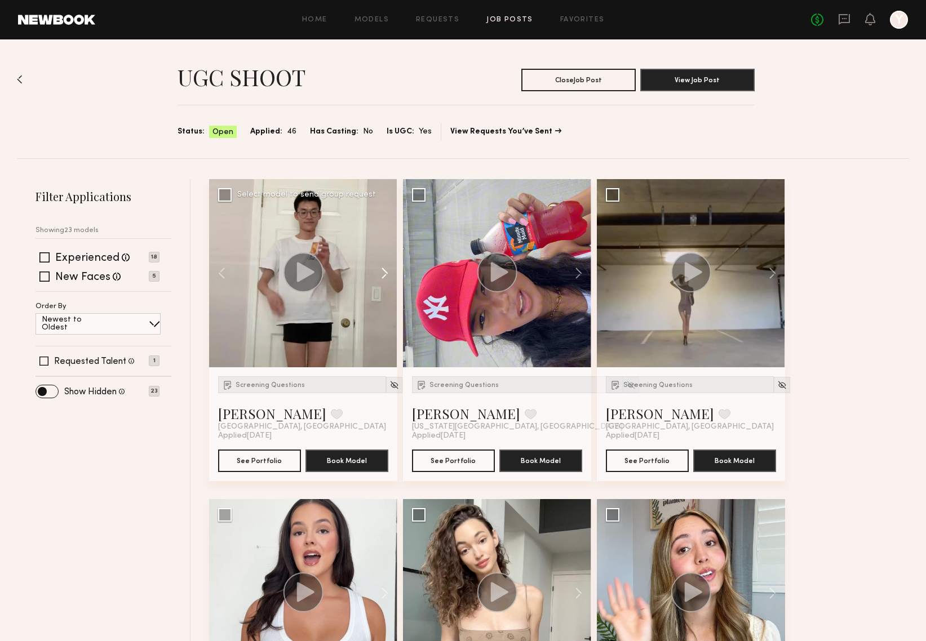
click at [387, 269] on button at bounding box center [379, 273] width 36 height 188
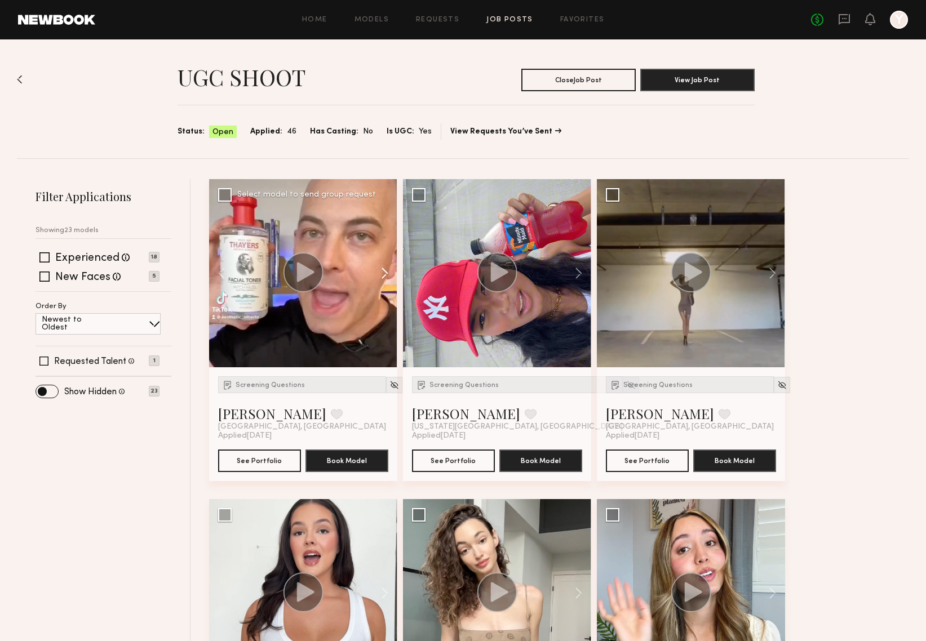
click at [387, 269] on button at bounding box center [379, 273] width 36 height 188
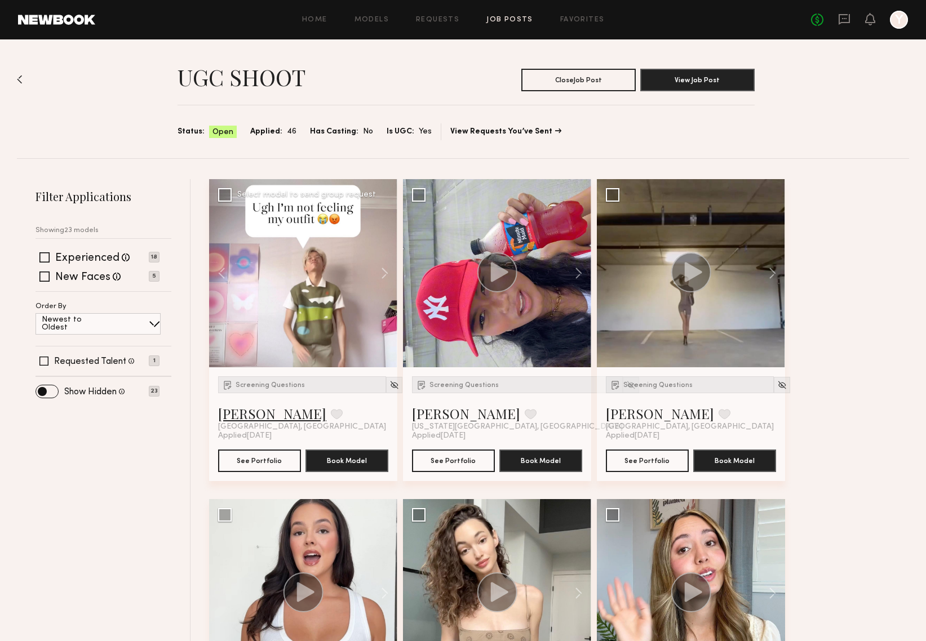
click at [233, 412] on link "Albert T." at bounding box center [272, 414] width 108 height 18
click at [581, 279] on button at bounding box center [573, 273] width 36 height 188
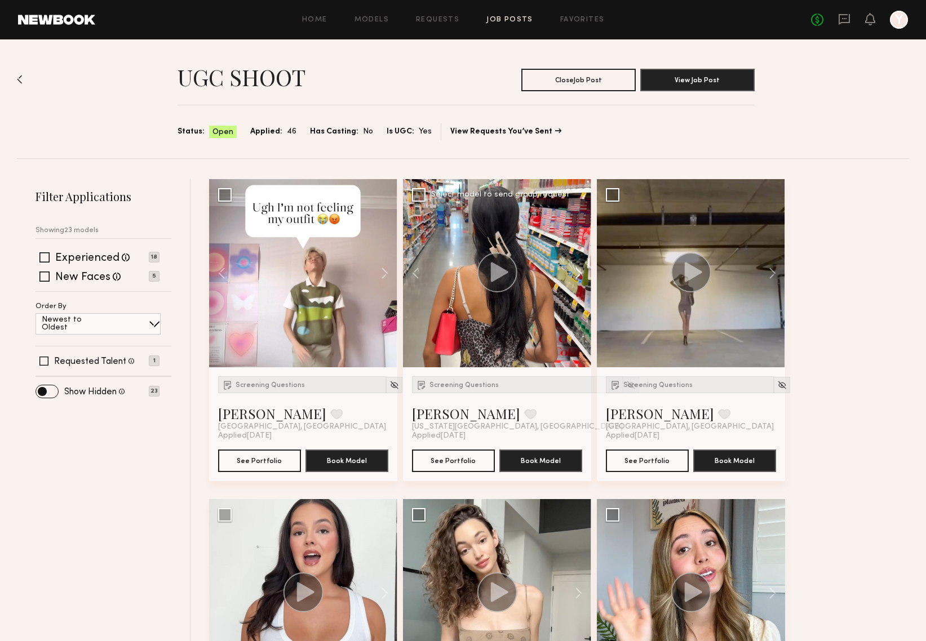
click at [581, 279] on button at bounding box center [573, 273] width 36 height 188
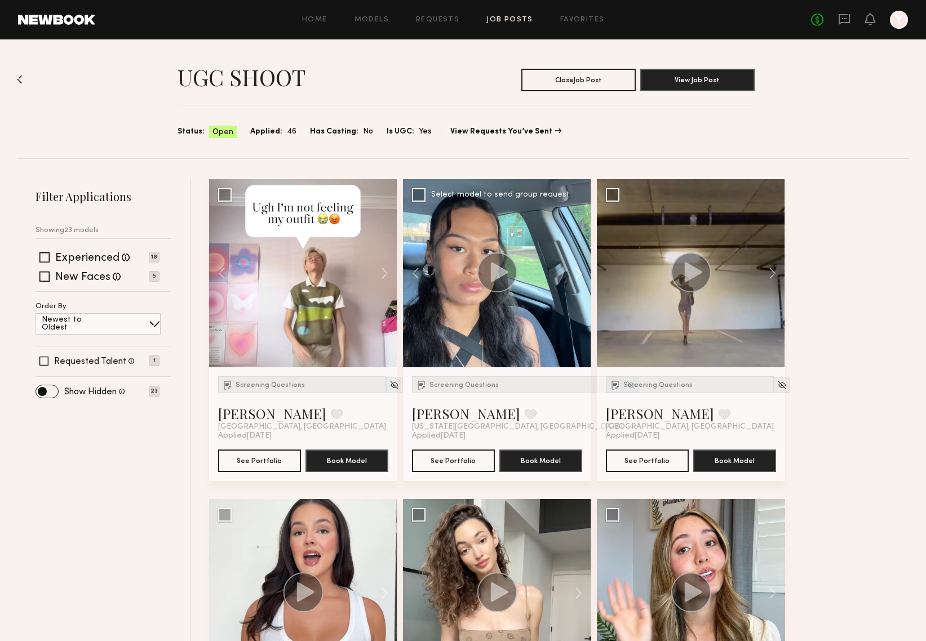
click at [581, 279] on button at bounding box center [573, 273] width 36 height 188
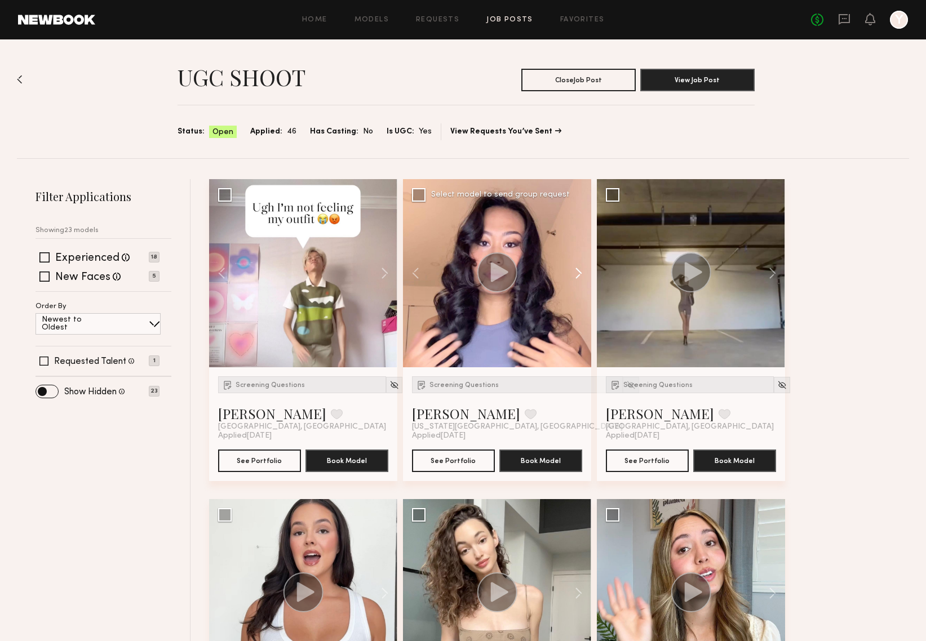
click at [581, 279] on button at bounding box center [573, 273] width 36 height 188
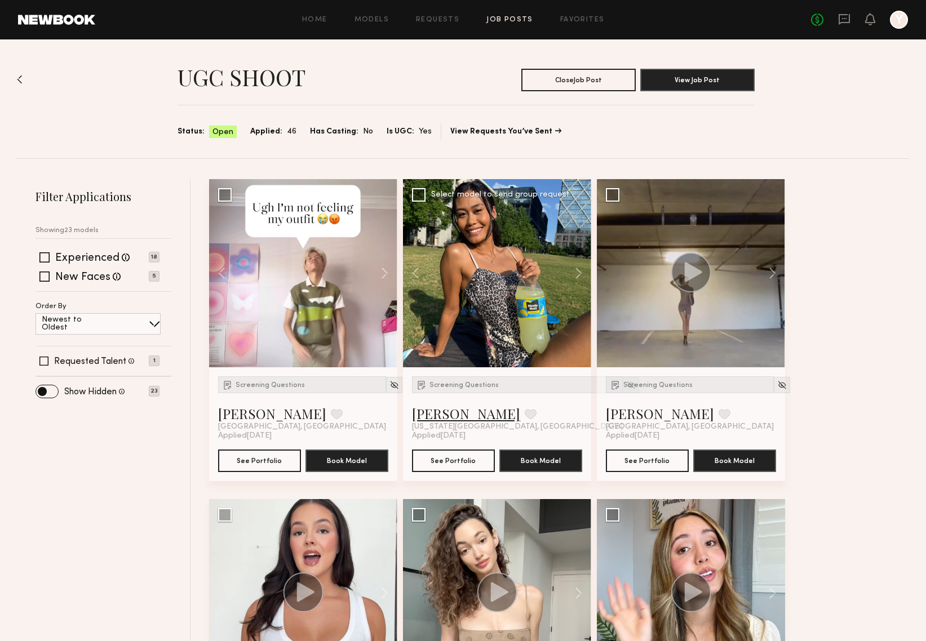
click at [453, 414] on link "karen h." at bounding box center [466, 414] width 108 height 18
click at [626, 385] on img at bounding box center [631, 385] width 10 height 10
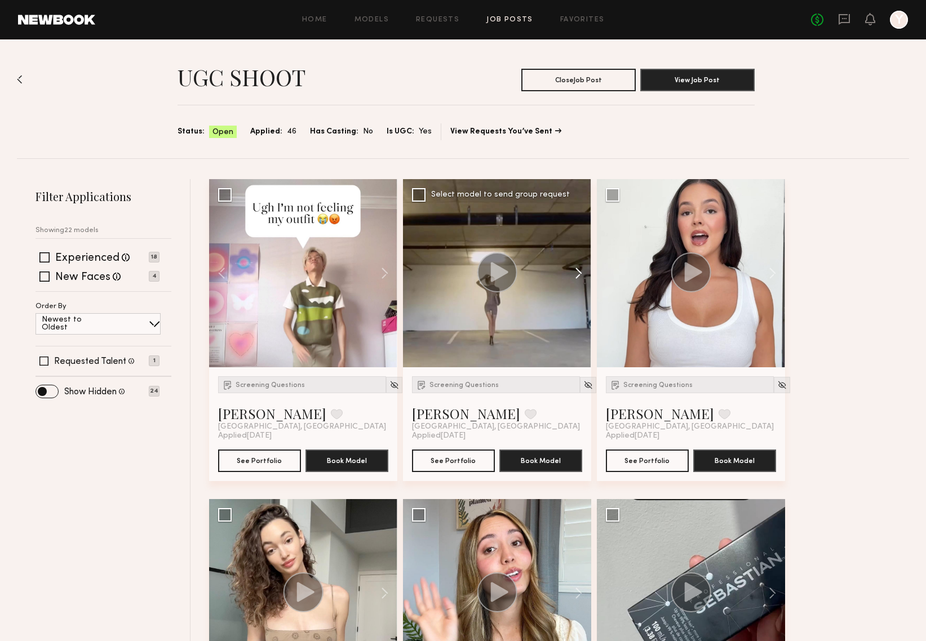
click at [573, 274] on button at bounding box center [573, 273] width 36 height 188
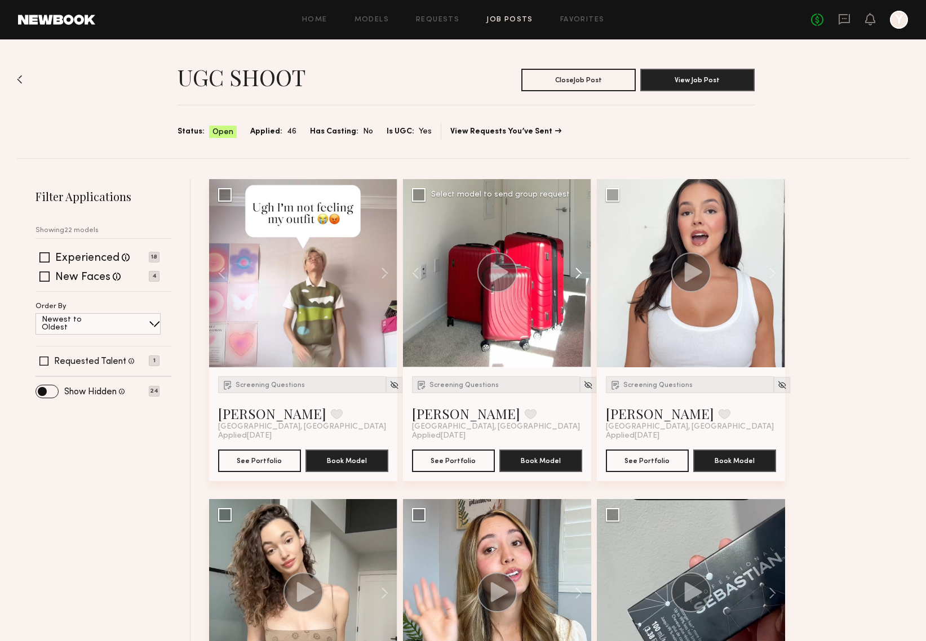
click at [573, 274] on button at bounding box center [573, 273] width 36 height 188
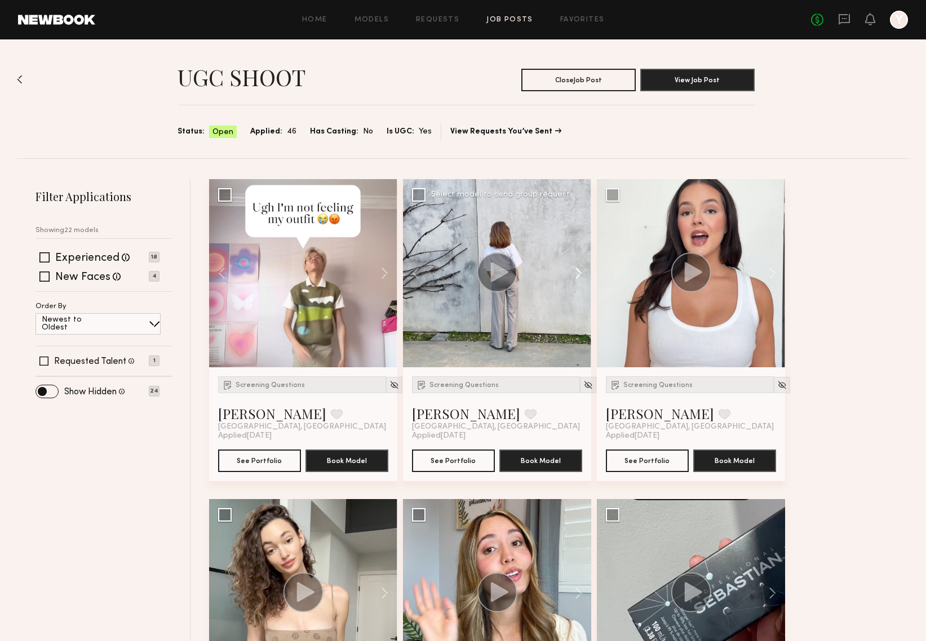
click at [573, 274] on button at bounding box center [573, 273] width 36 height 188
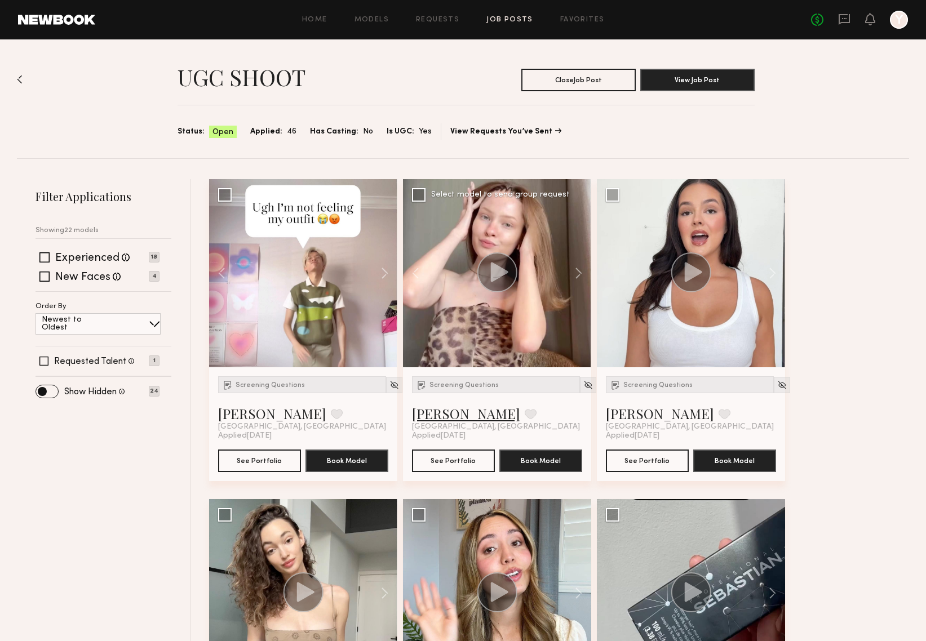
click at [456, 417] on link "Anastasiia M." at bounding box center [466, 414] width 108 height 18
click at [655, 414] on link "AnnaNoel O." at bounding box center [660, 414] width 108 height 18
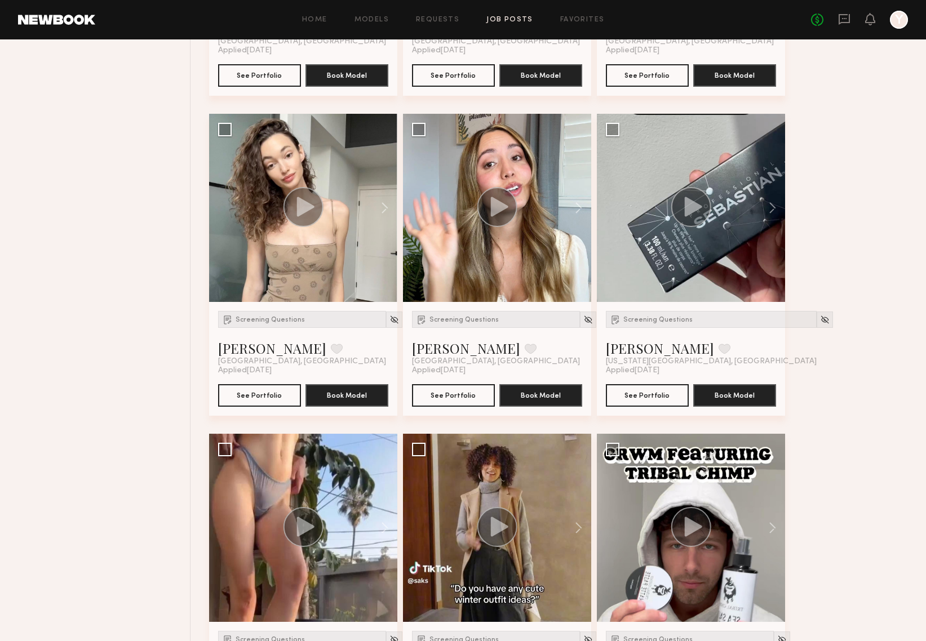
scroll to position [372, 0]
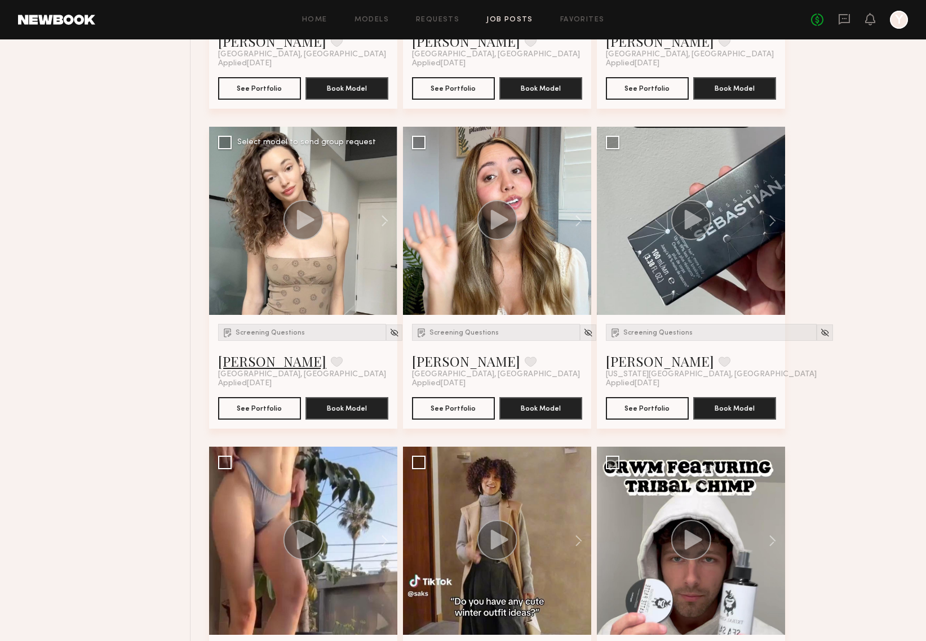
click at [237, 361] on link "Paige F." at bounding box center [272, 361] width 108 height 18
click at [282, 338] on div "Screening Questions" at bounding box center [302, 332] width 168 height 17
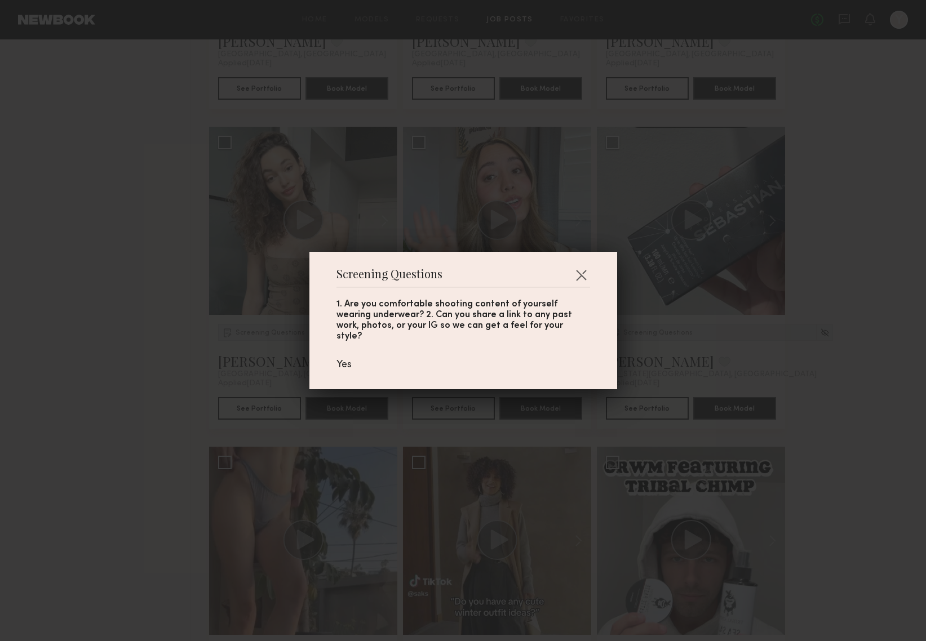
click at [590, 277] on div "Screening Questions 1. Are you comfortable shooting content of yourself wearing…" at bounding box center [463, 320] width 308 height 137
click at [579, 280] on button "button" at bounding box center [581, 275] width 18 height 18
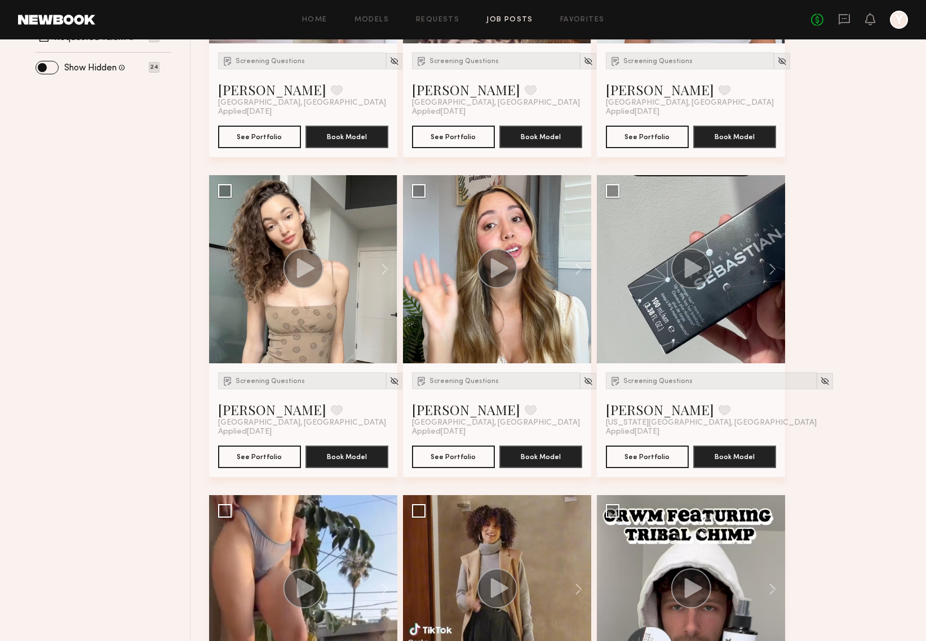
scroll to position [308, 0]
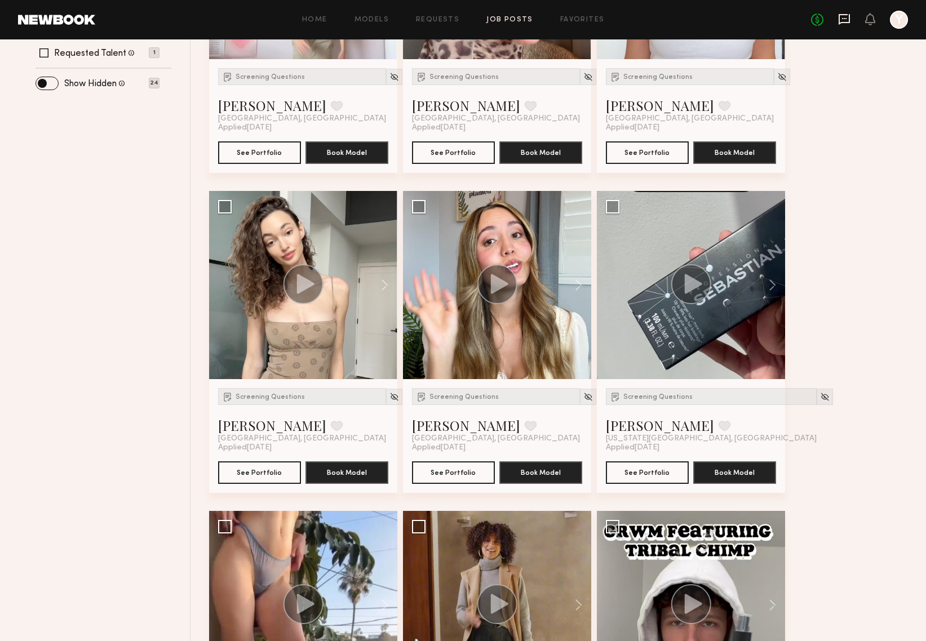
click at [848, 18] on icon at bounding box center [843, 19] width 11 height 11
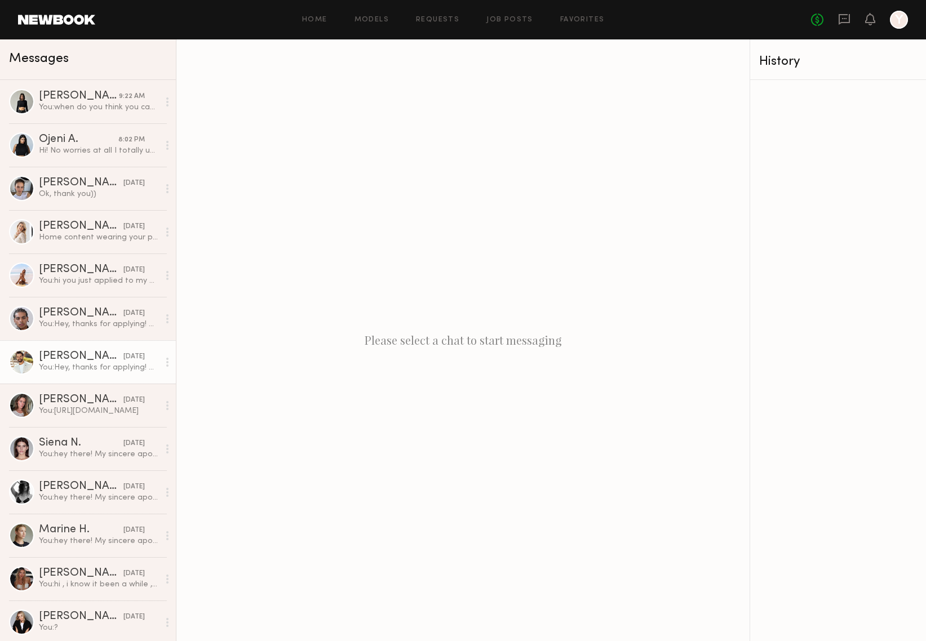
click at [83, 374] on link "Nikola M. yesterday You: Hey, thanks for applying! We think you’re going to be …" at bounding box center [88, 361] width 176 height 43
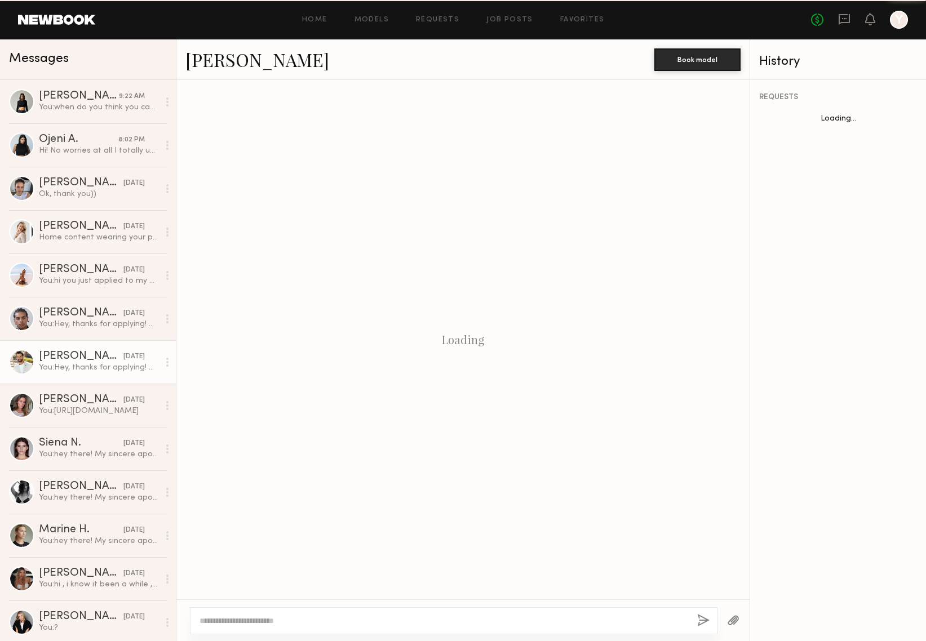
scroll to position [37, 0]
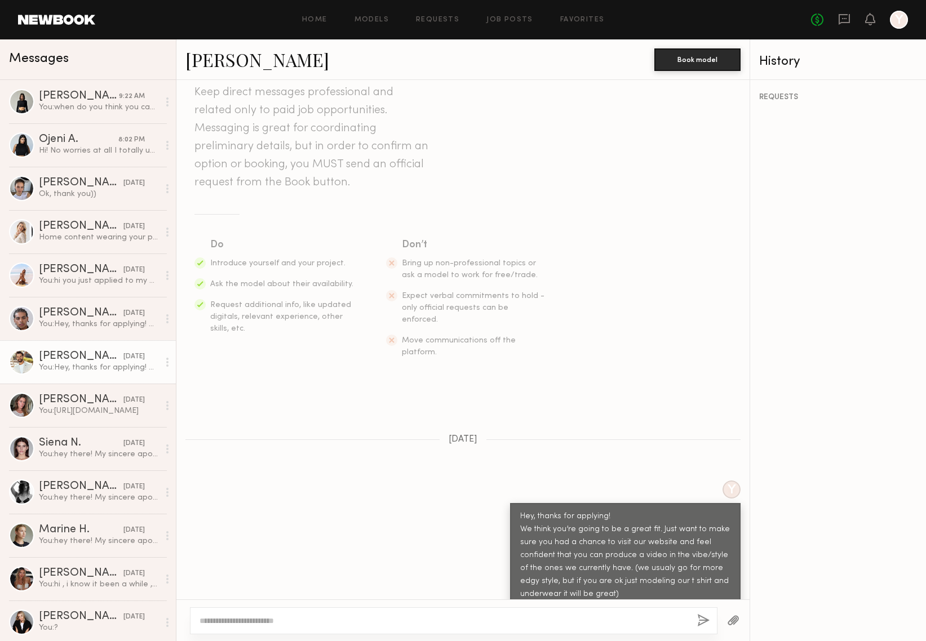
click at [226, 63] on link "Nikola M." at bounding box center [257, 59] width 144 height 24
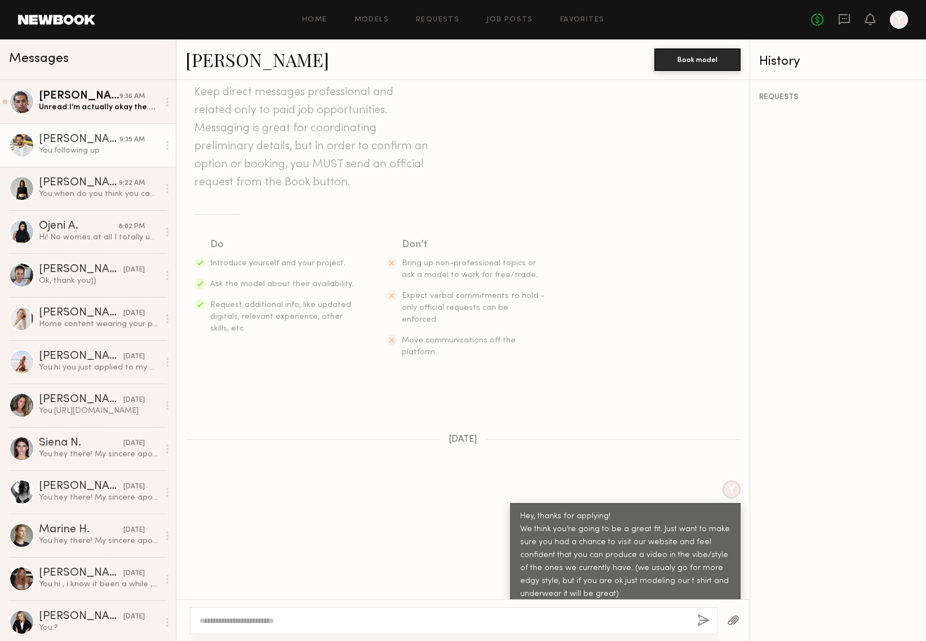
scroll to position [240, 0]
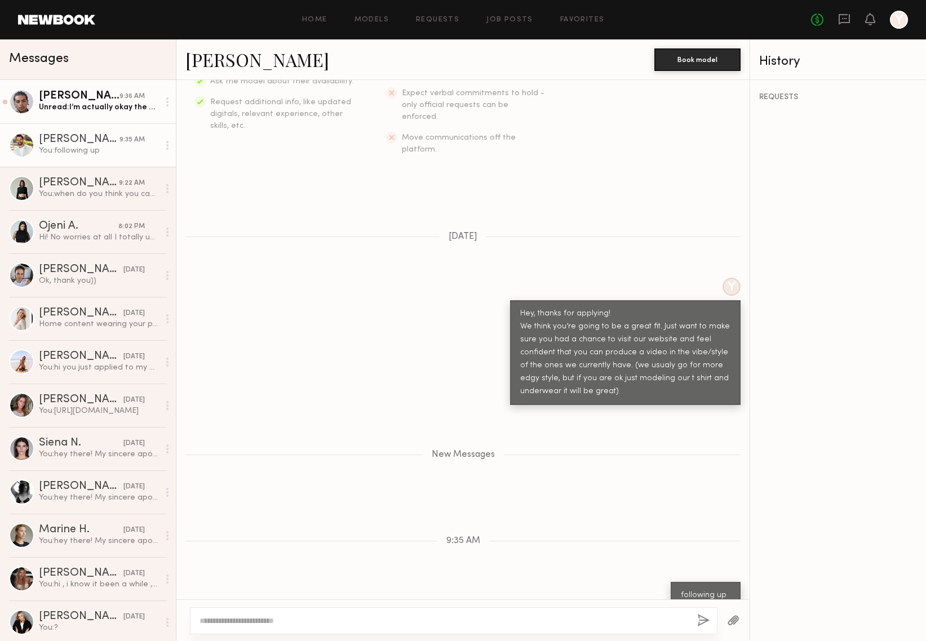
click at [108, 111] on div "Unread: I’m actually okay the website doesn’t really align with my work" at bounding box center [99, 107] width 120 height 11
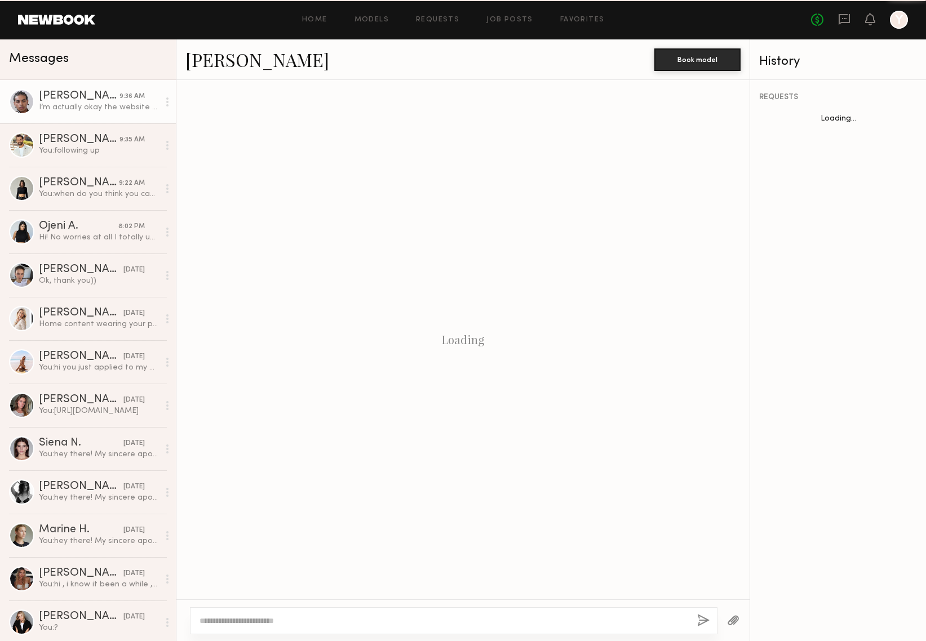
scroll to position [173, 0]
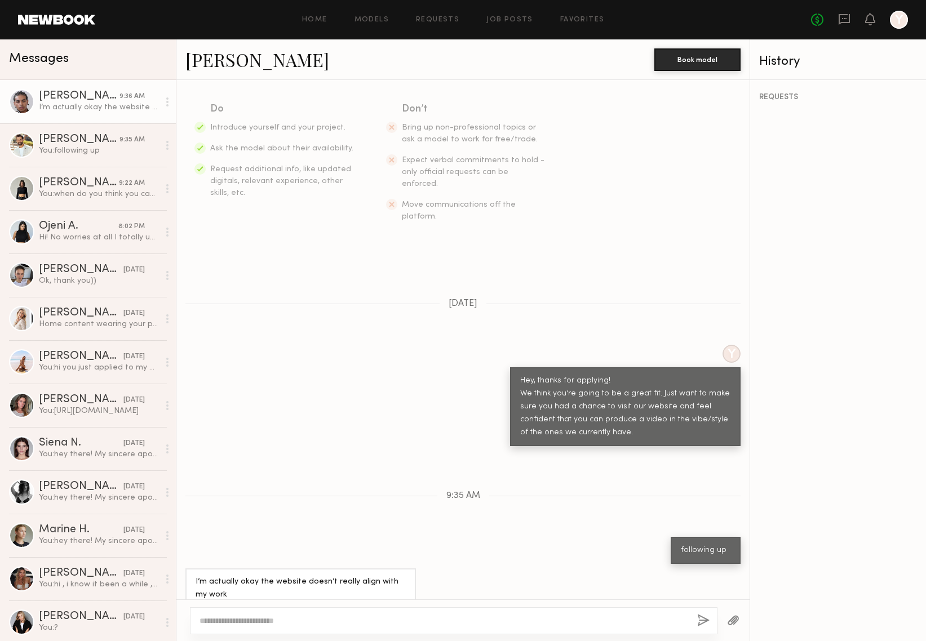
click at [214, 54] on link "Jaylin D." at bounding box center [257, 59] width 144 height 24
click at [392, 618] on textarea at bounding box center [443, 620] width 489 height 11
type textarea "**********"
click at [703, 622] on button "button" at bounding box center [703, 621] width 12 height 14
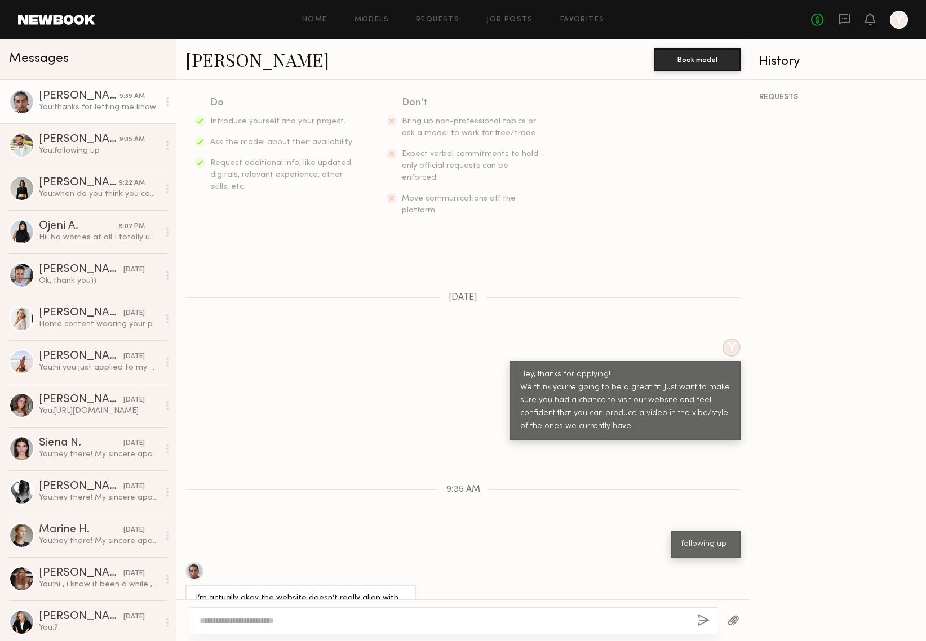
scroll to position [78, 0]
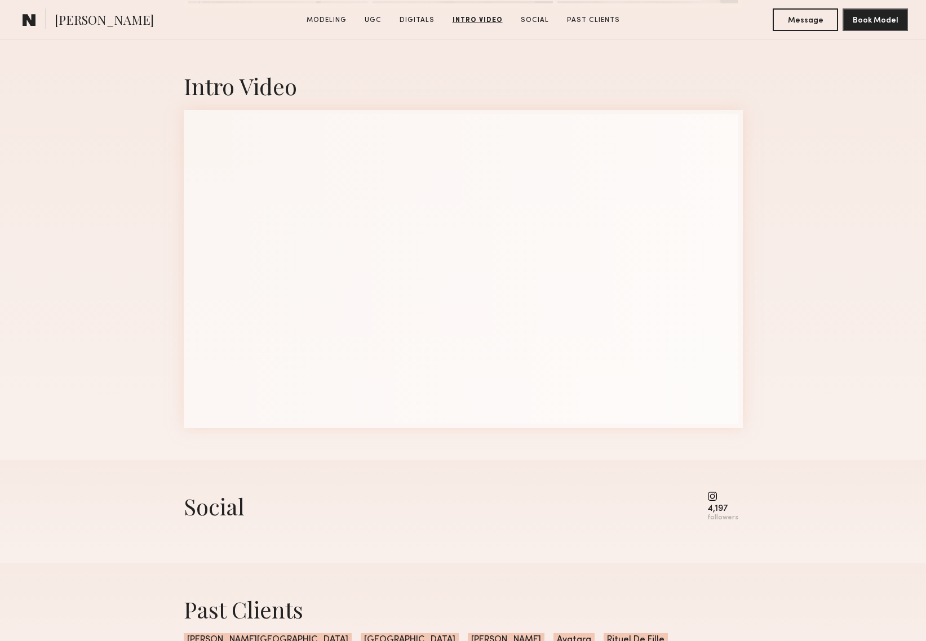
scroll to position [3068, 0]
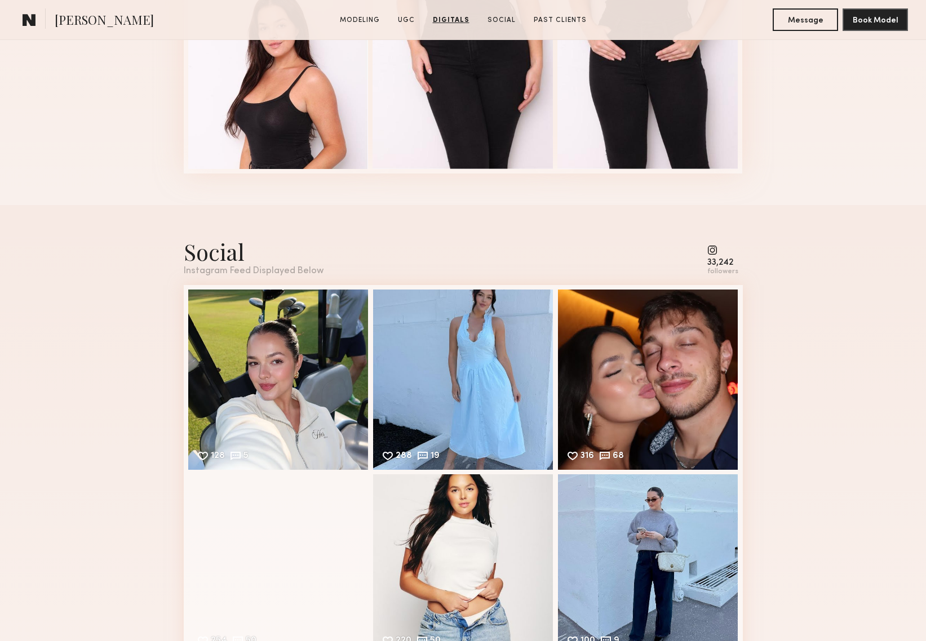
scroll to position [2708, 0]
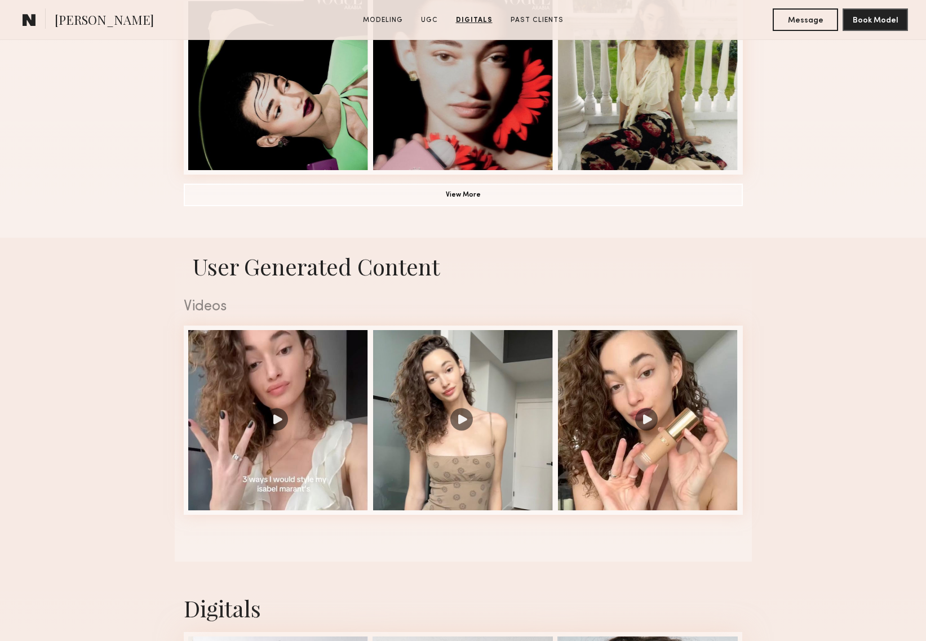
scroll to position [748, 0]
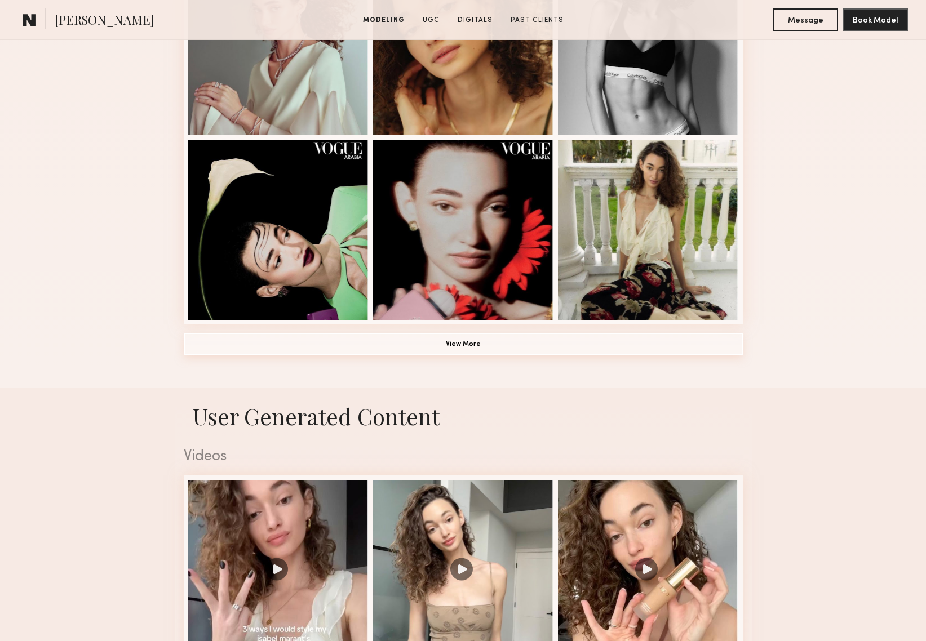
click at [515, 333] on button "View More" at bounding box center [463, 344] width 559 height 23
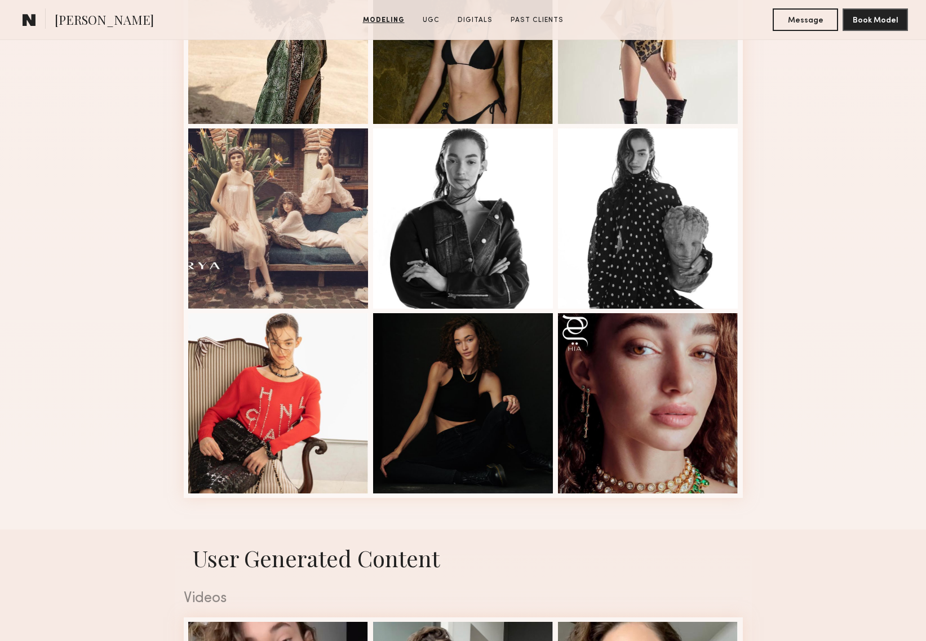
scroll to position [1378, 0]
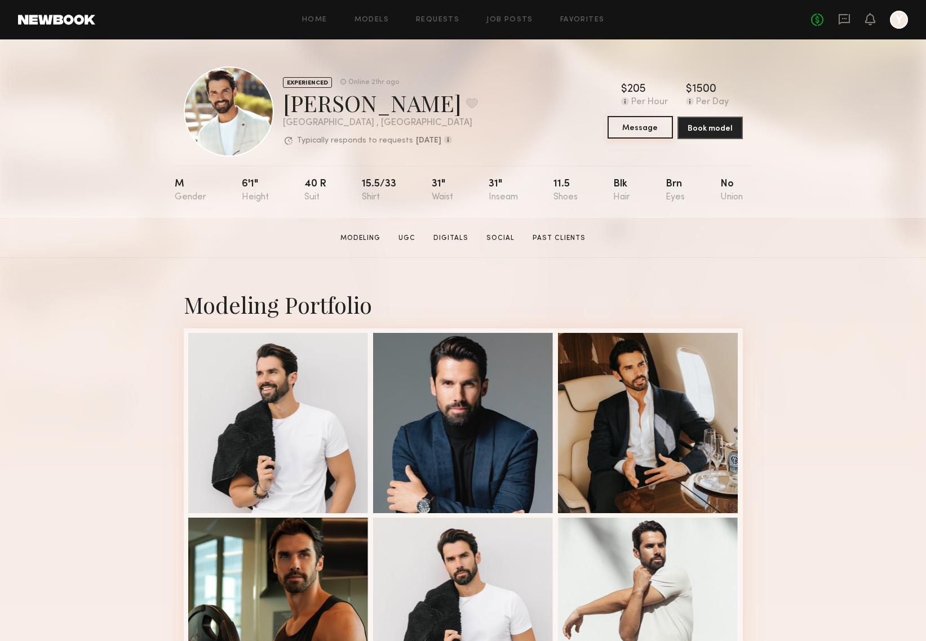
click at [641, 130] on button "Message" at bounding box center [639, 127] width 65 height 23
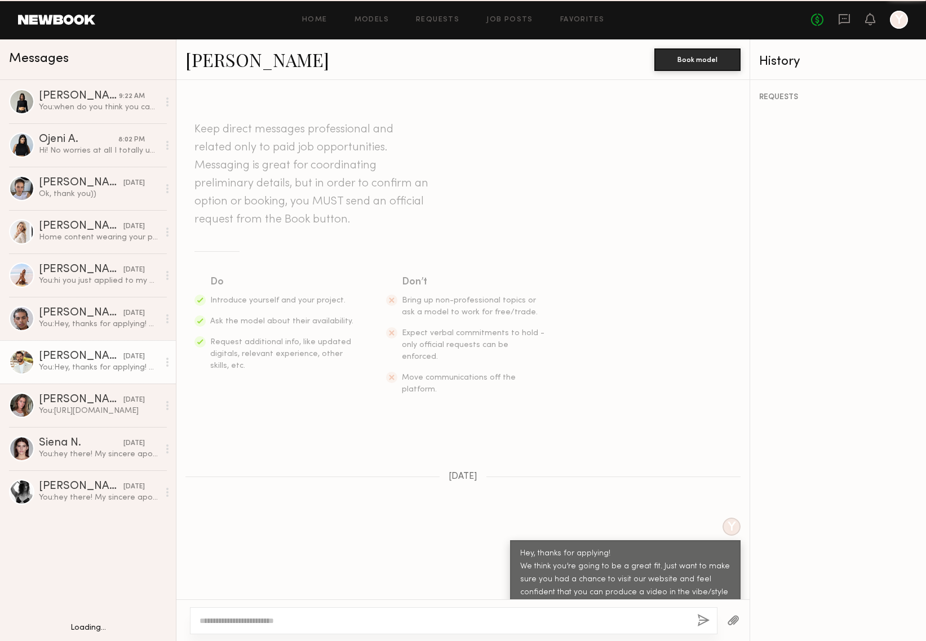
scroll to position [37, 0]
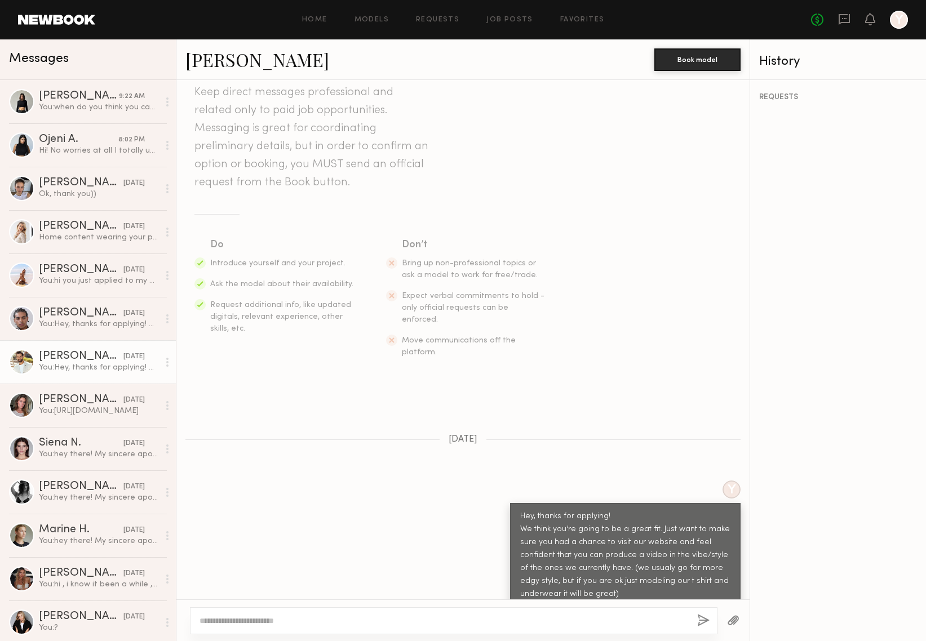
click at [454, 619] on textarea at bounding box center [443, 620] width 489 height 11
type textarea "**********"
click at [705, 622] on button "button" at bounding box center [703, 621] width 12 height 14
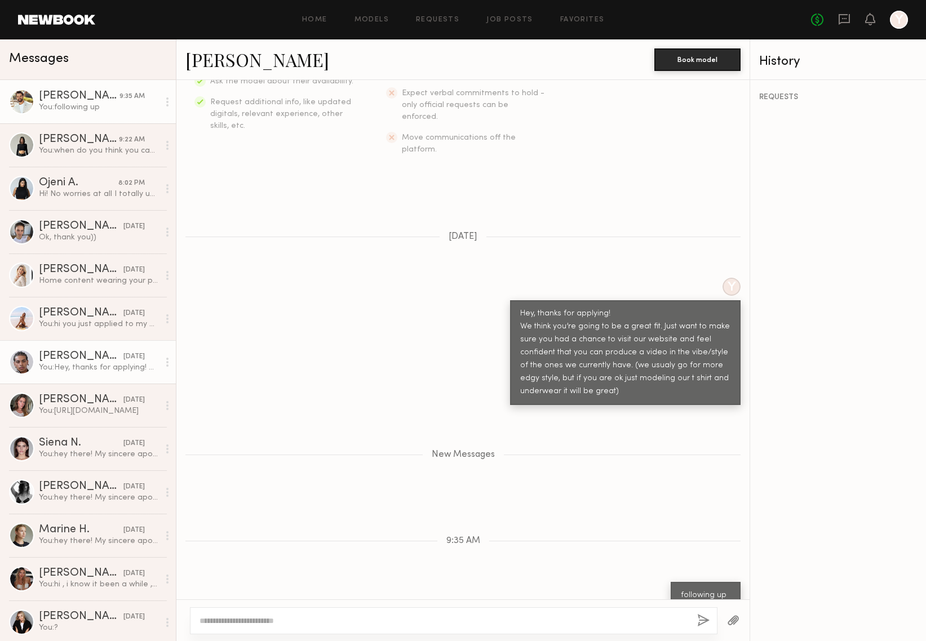
click at [87, 368] on div "You: Hey, thanks for applying! We think you’re going to be a great fit. Just wa…" at bounding box center [99, 367] width 120 height 11
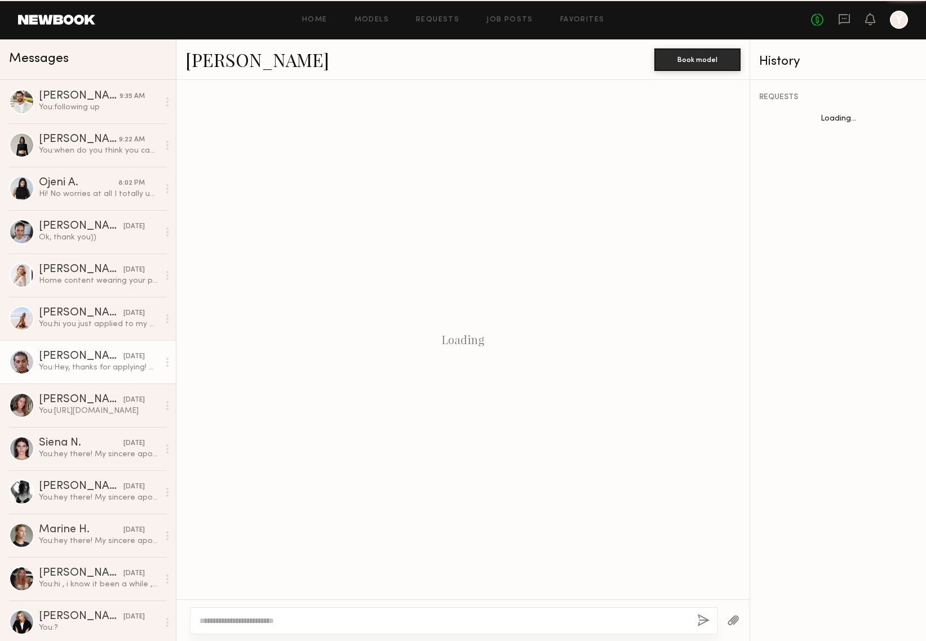
scroll to position [12, 0]
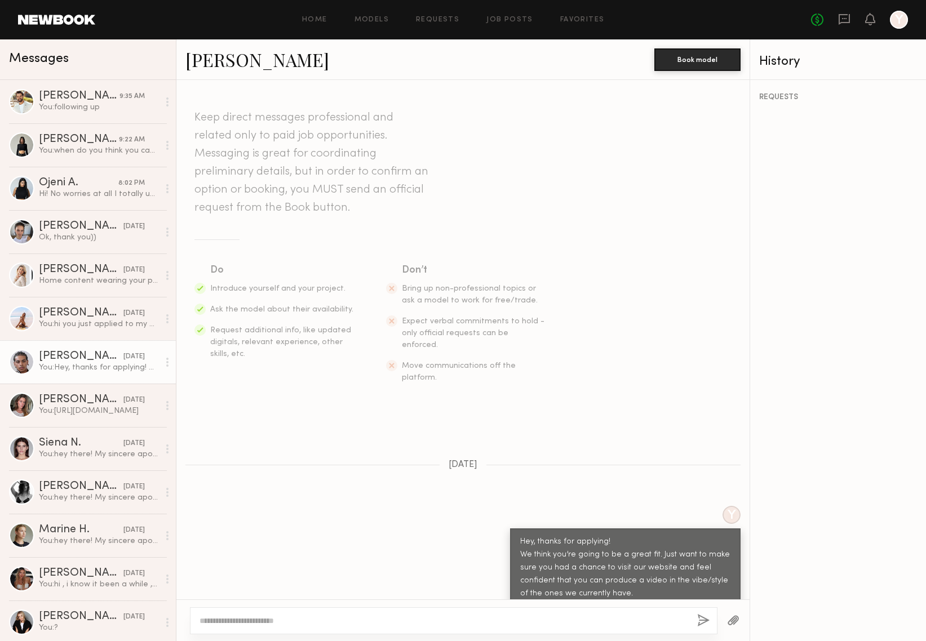
click at [353, 623] on textarea at bounding box center [443, 620] width 489 height 11
type textarea "**********"
click at [700, 622] on button "button" at bounding box center [703, 621] width 12 height 14
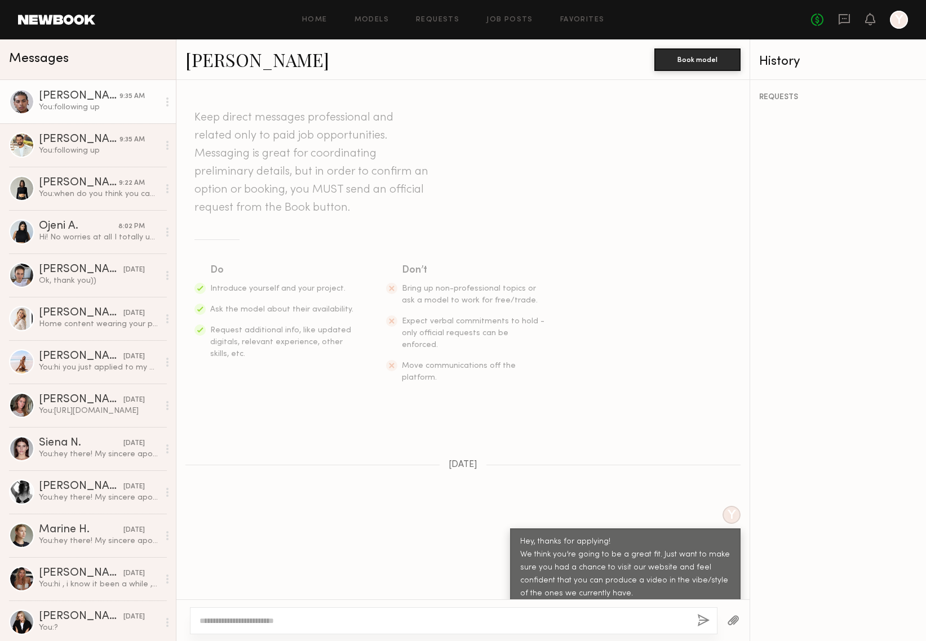
scroll to position [214, 0]
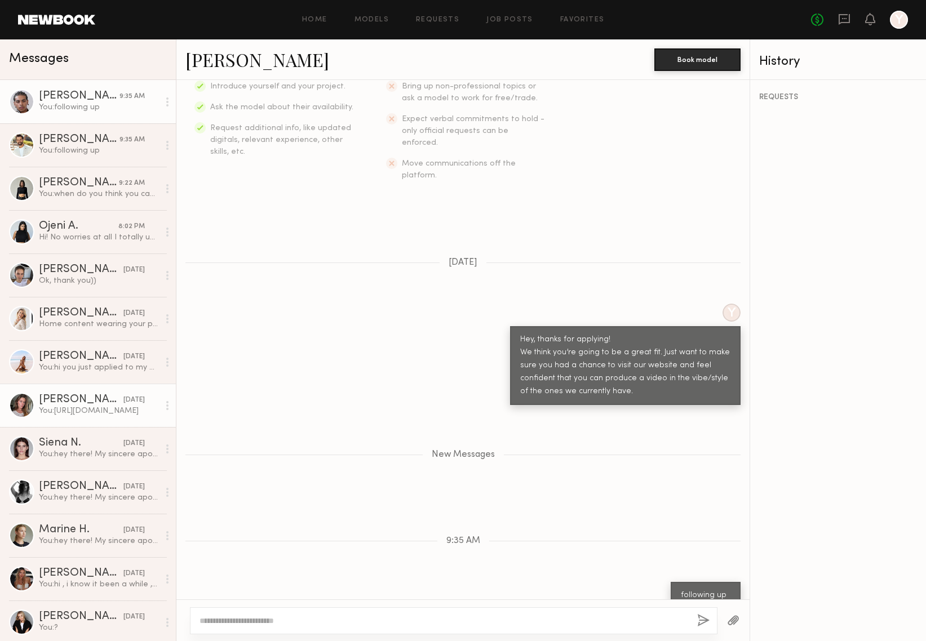
click at [61, 414] on div "You: https://yycg.co" at bounding box center [99, 411] width 120 height 11
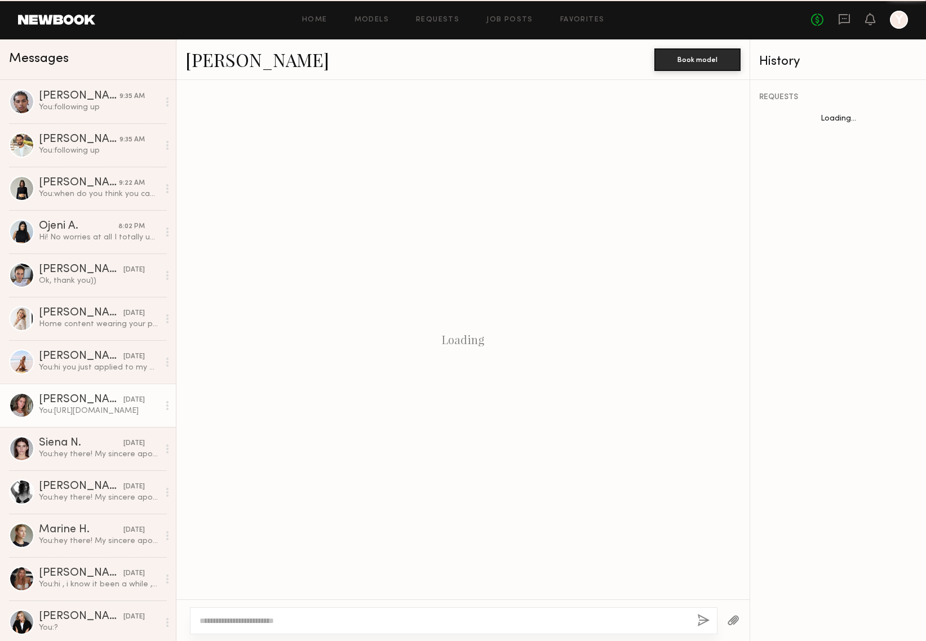
scroll to position [630, 0]
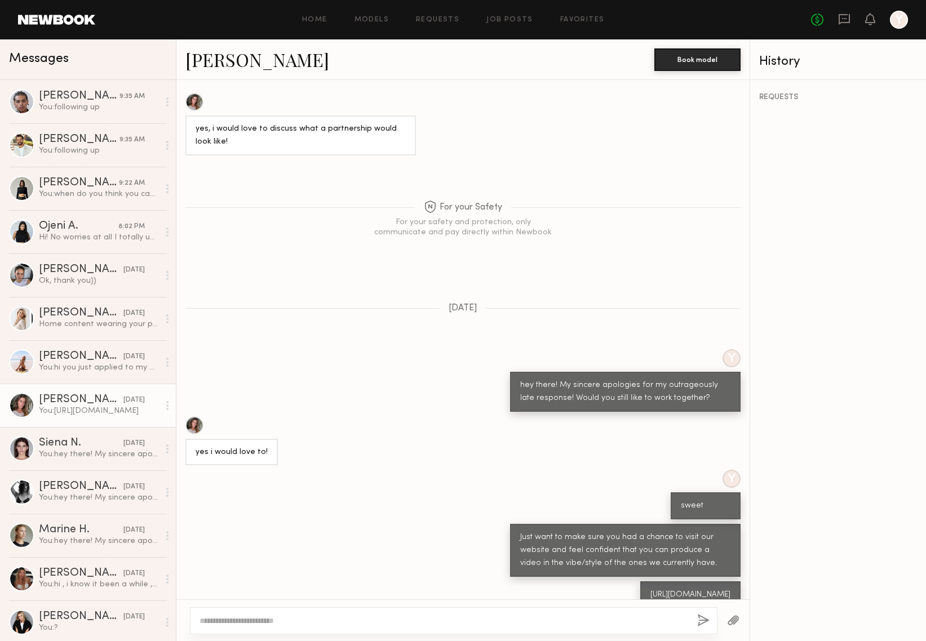
click at [212, 56] on link "Nicole B." at bounding box center [257, 59] width 144 height 24
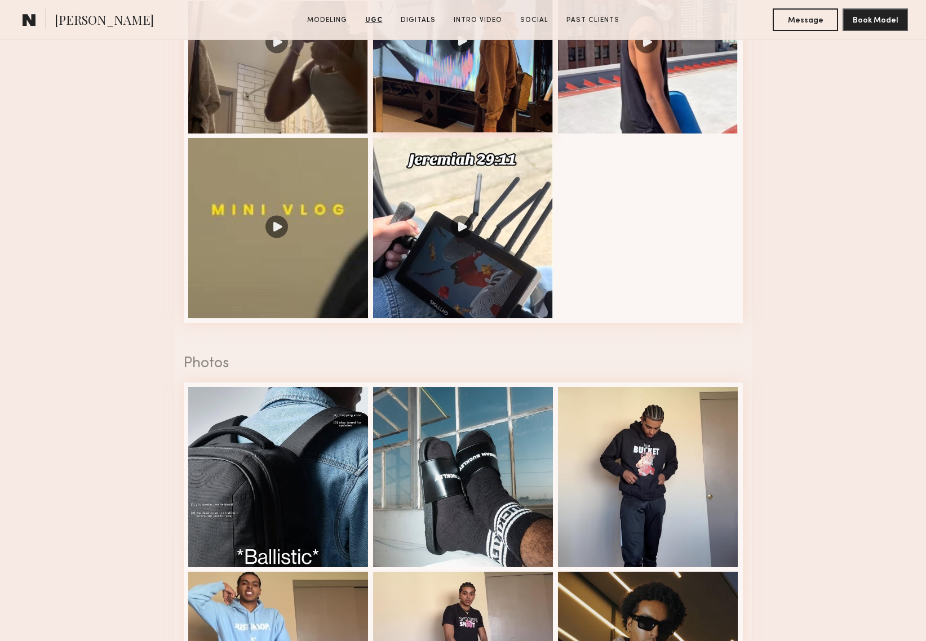
scroll to position [1878, 0]
